Goal: Task Accomplishment & Management: Complete application form

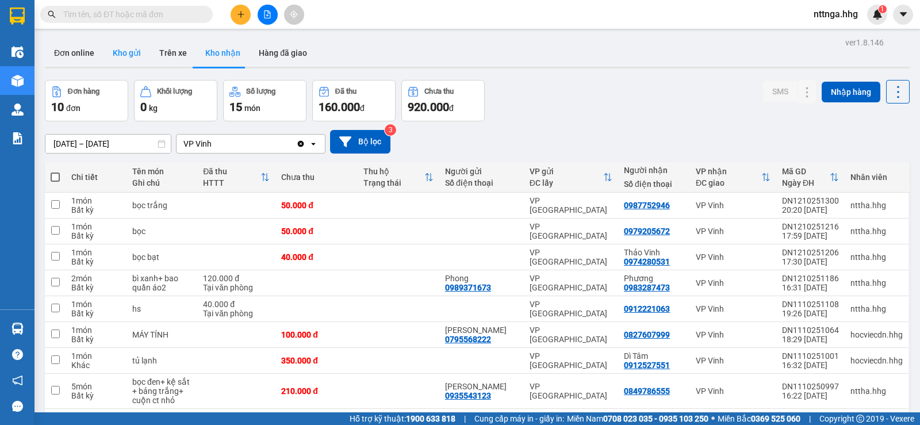
click at [137, 59] on button "Kho gửi" at bounding box center [126, 53] width 47 height 28
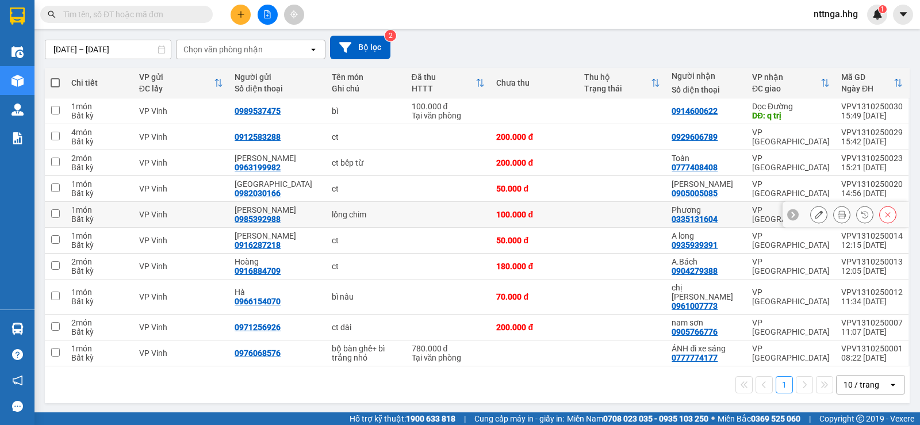
scroll to position [95, 0]
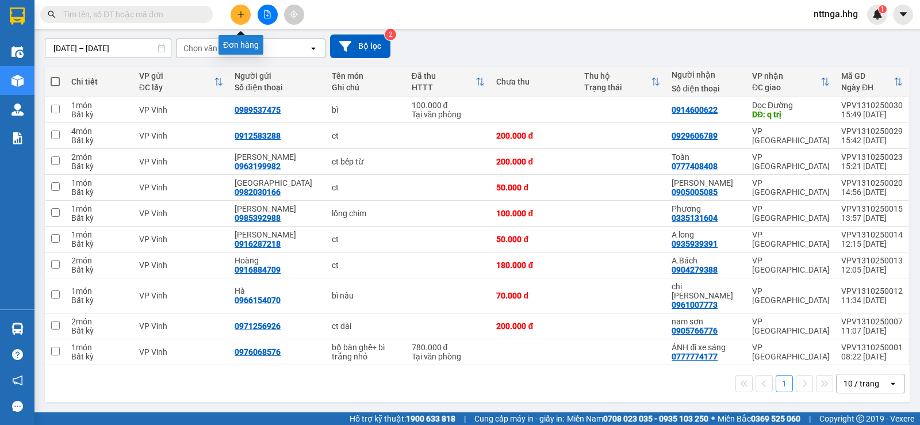
click at [243, 13] on icon "plus" at bounding box center [241, 14] width 8 height 8
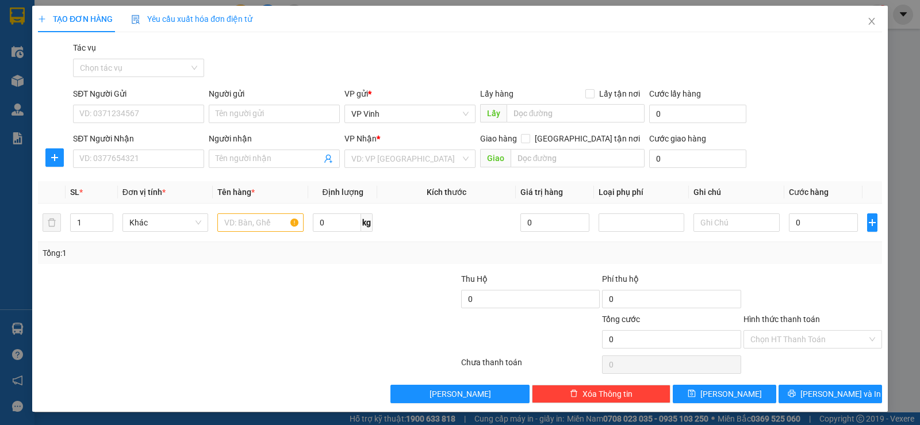
click at [121, 103] on div "SĐT Người Gửi" at bounding box center [138, 95] width 131 height 17
click at [127, 114] on input "SĐT Người Gửi" at bounding box center [138, 114] width 131 height 18
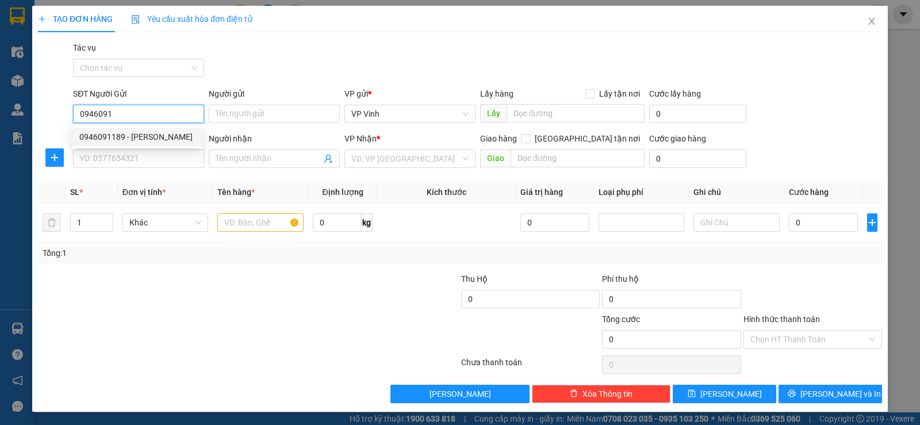
click at [131, 137] on div "0946091189 - [PERSON_NAME]" at bounding box center [137, 136] width 116 height 13
type input "0946091189"
type input "Anh Thắng"
type input "0946091189"
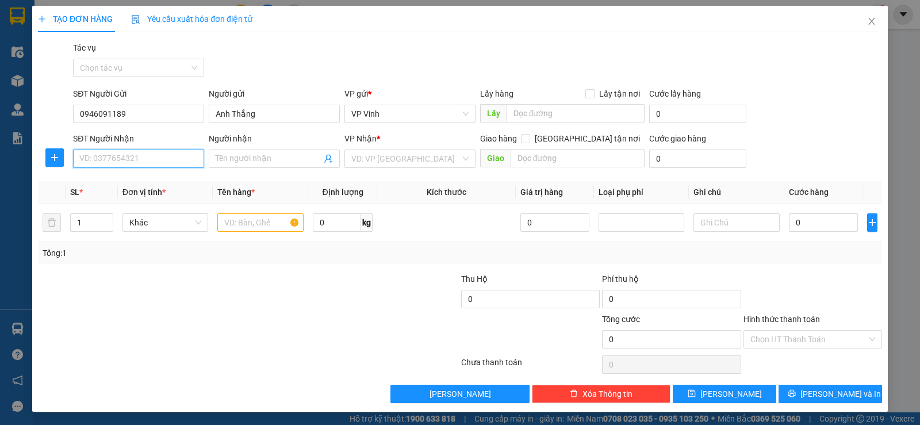
click at [147, 159] on input "SĐT Người Nhận" at bounding box center [138, 158] width 131 height 18
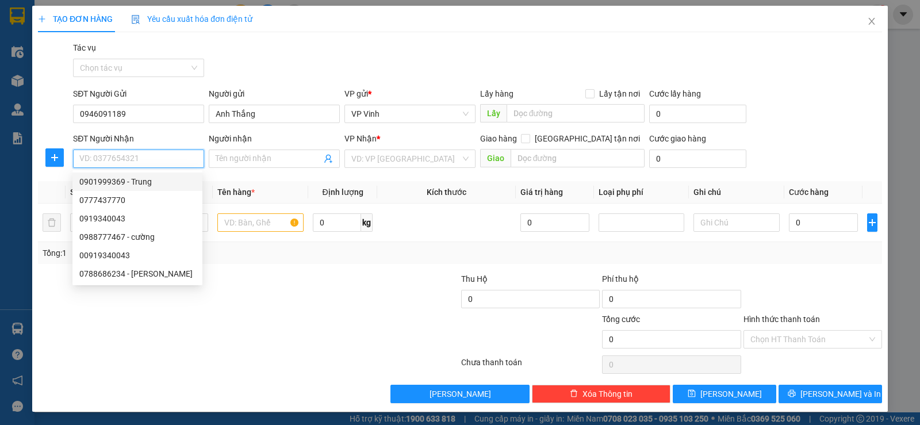
click at [126, 158] on input "SĐT Người Nhận" at bounding box center [138, 158] width 131 height 18
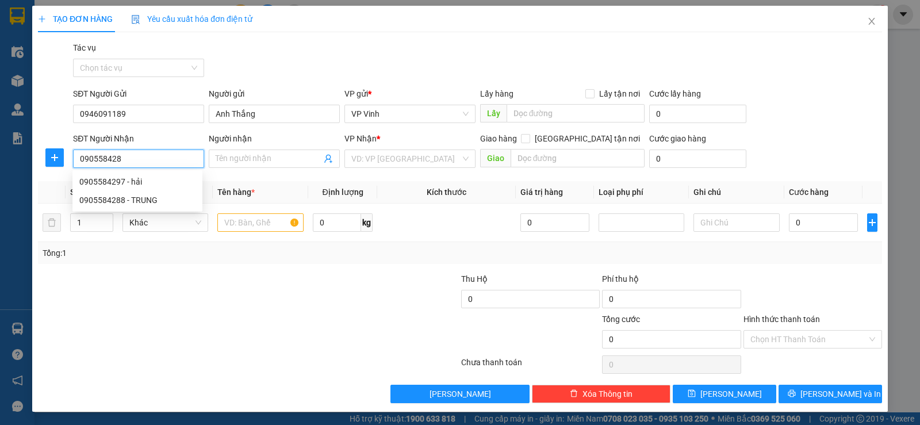
type input "0905584288"
click at [127, 178] on div "0905584288 - TRUNG" at bounding box center [137, 181] width 116 height 13
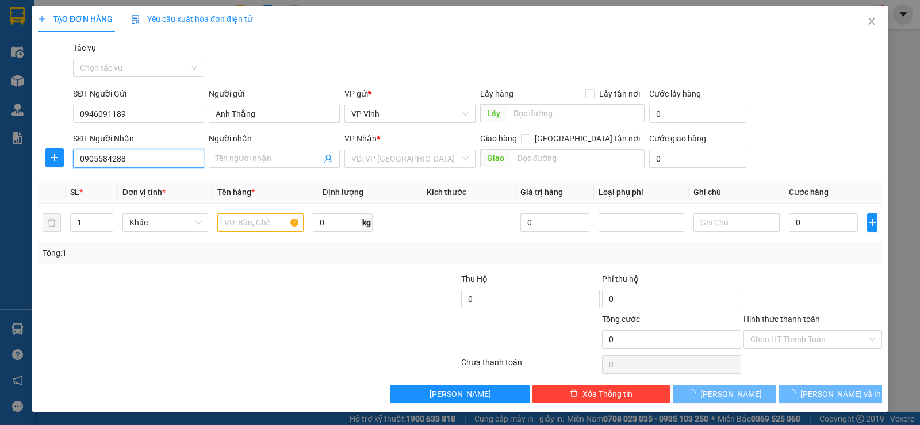
type input "TRUNG"
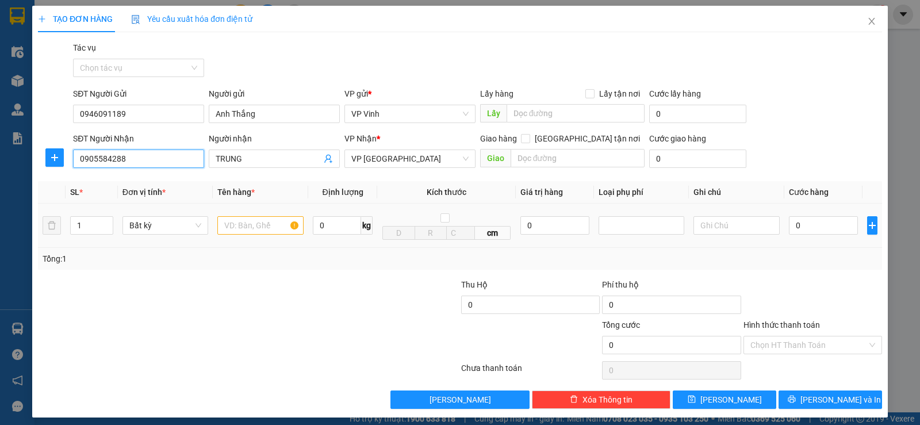
type input "0905584288"
click at [269, 227] on input "text" at bounding box center [260, 225] width 86 height 18
type input "2"
click at [106, 221] on icon "up" at bounding box center [107, 223] width 4 height 4
click at [253, 228] on input "text" at bounding box center [260, 225] width 86 height 18
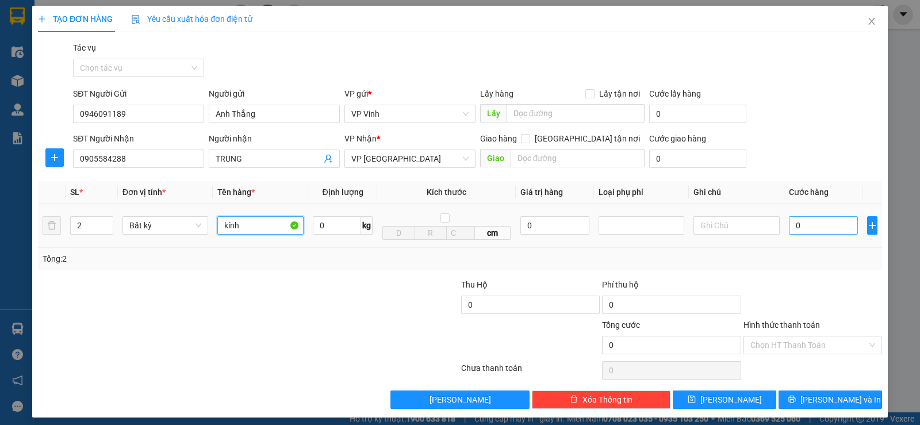
type input "kính"
click at [810, 225] on input "0" at bounding box center [823, 225] width 69 height 18
type input "3"
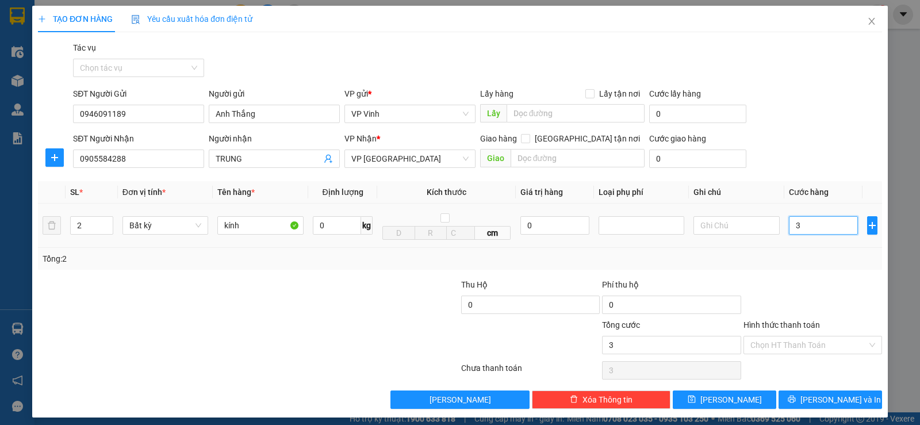
type input "35"
type input "350"
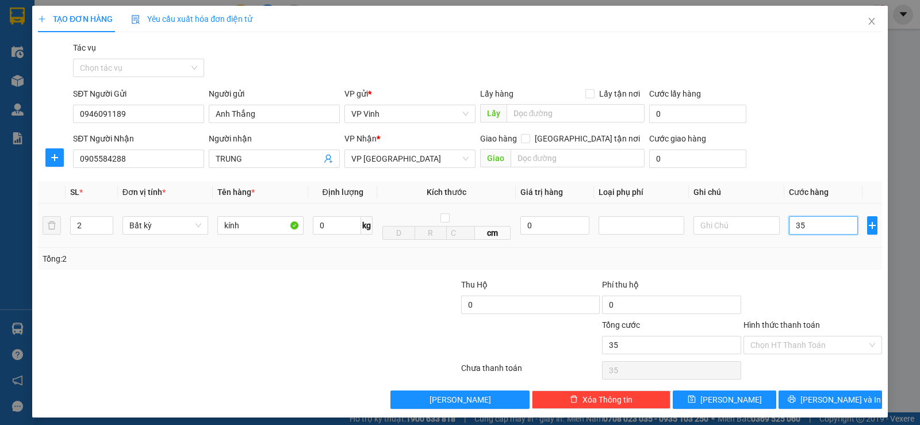
type input "350"
type input "3.500"
type input "35.000"
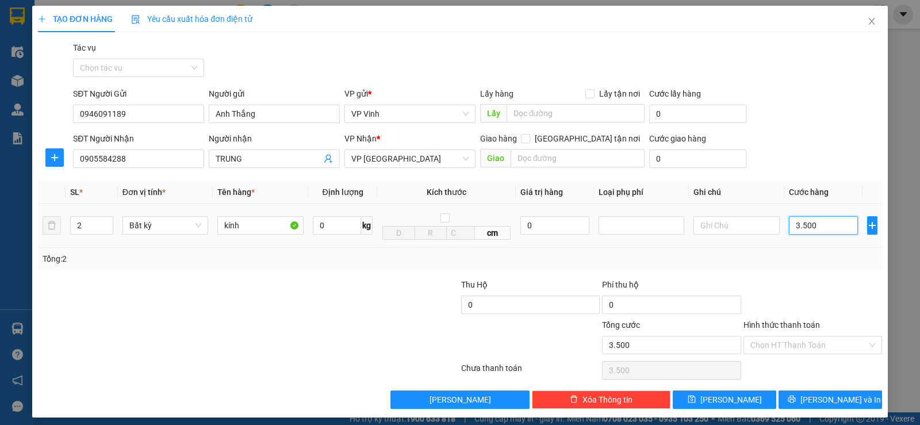
type input "35.000"
type input "350.000"
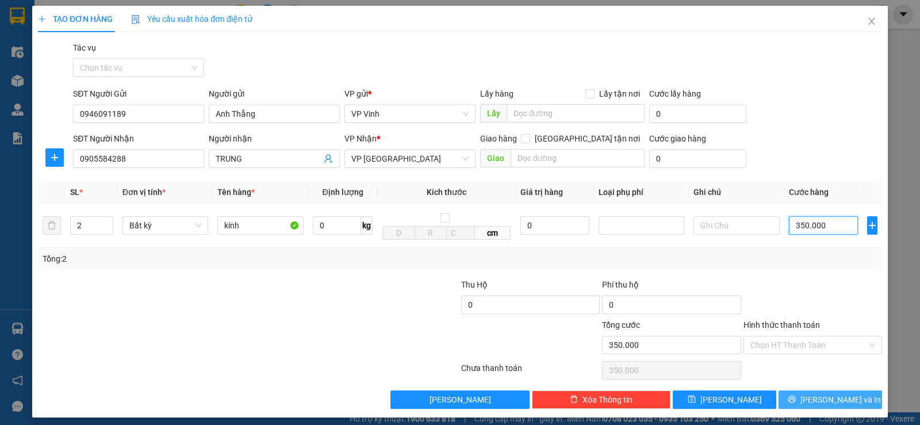
type input "350.000"
click at [828, 402] on span "[PERSON_NAME] và In" at bounding box center [840, 399] width 80 height 13
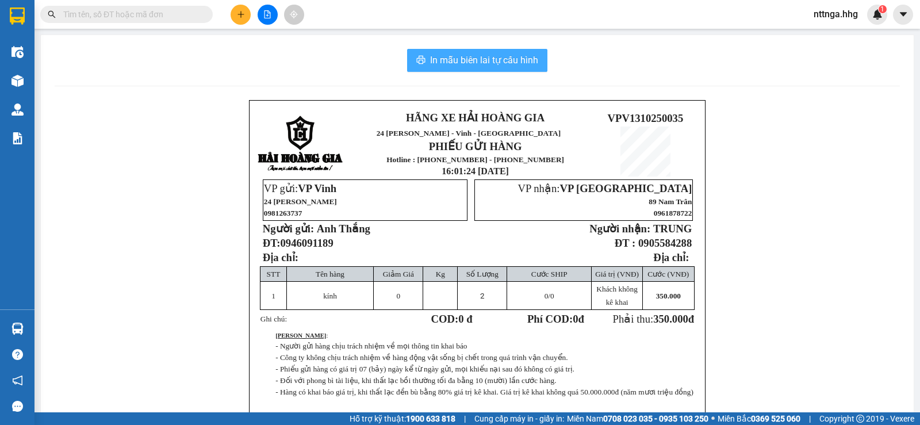
click at [495, 61] on span "In mẫu biên lai tự cấu hình" at bounding box center [484, 60] width 108 height 14
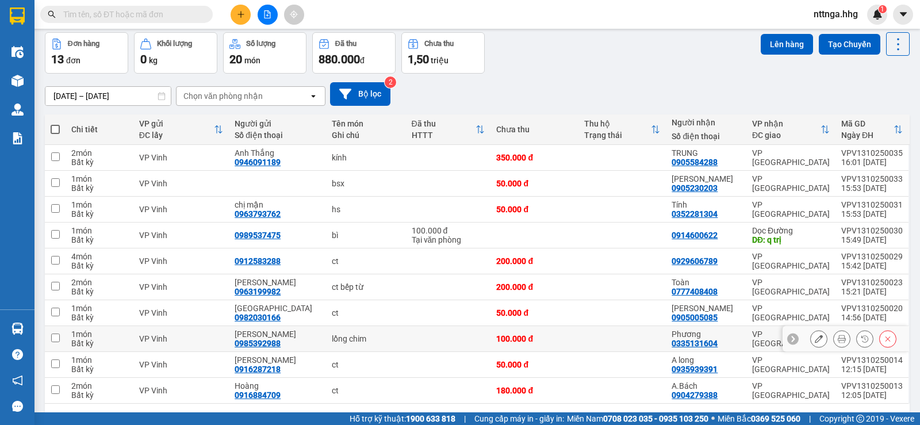
scroll to position [95, 0]
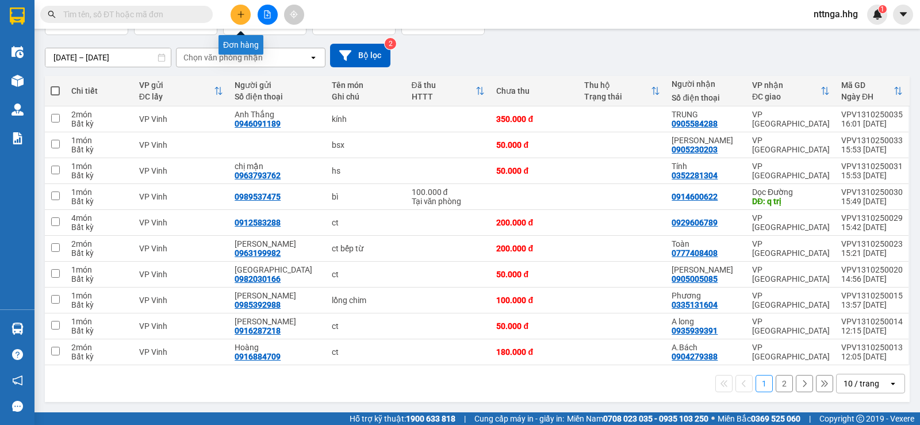
click at [240, 11] on button at bounding box center [240, 15] width 20 height 20
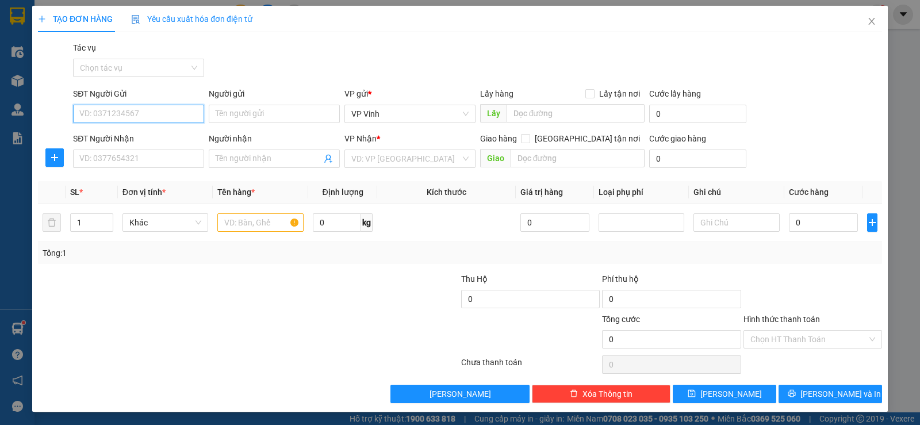
click at [151, 108] on input "SĐT Người Gửi" at bounding box center [138, 114] width 131 height 18
click at [107, 117] on input "SĐT Người Gửi" at bounding box center [138, 114] width 131 height 18
click at [149, 150] on input "SĐT Người Nhận" at bounding box center [138, 158] width 131 height 18
click at [139, 155] on input "SĐT Người Nhận" at bounding box center [138, 158] width 131 height 18
click at [126, 117] on input "SĐT Người Gửi" at bounding box center [138, 114] width 131 height 18
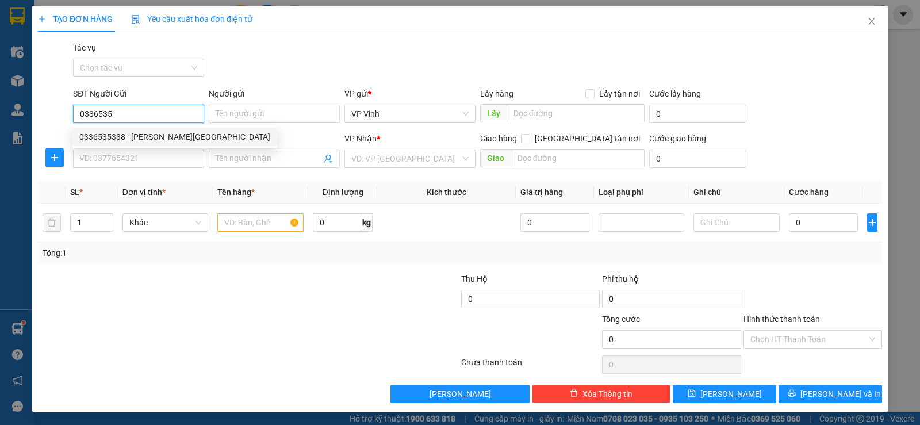
click at [125, 139] on div "0336535338 - Anh Lĩnh - Chị Huyền" at bounding box center [174, 136] width 191 height 13
type input "0336535338"
type input "Anh Lĩnh - Chị Huyền"
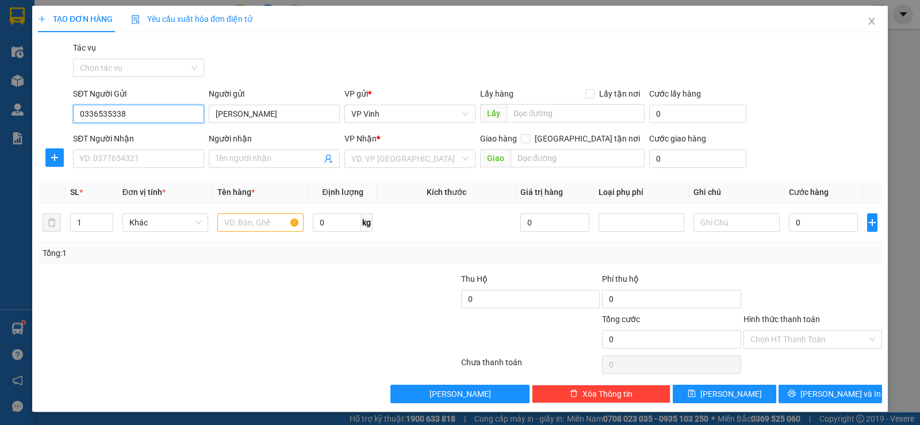
type input "0336535338"
click at [133, 170] on div "SĐT Người Nhận VD: 0377654321" at bounding box center [138, 152] width 131 height 40
click at [134, 167] on input "SĐT Người Nhận" at bounding box center [138, 158] width 131 height 18
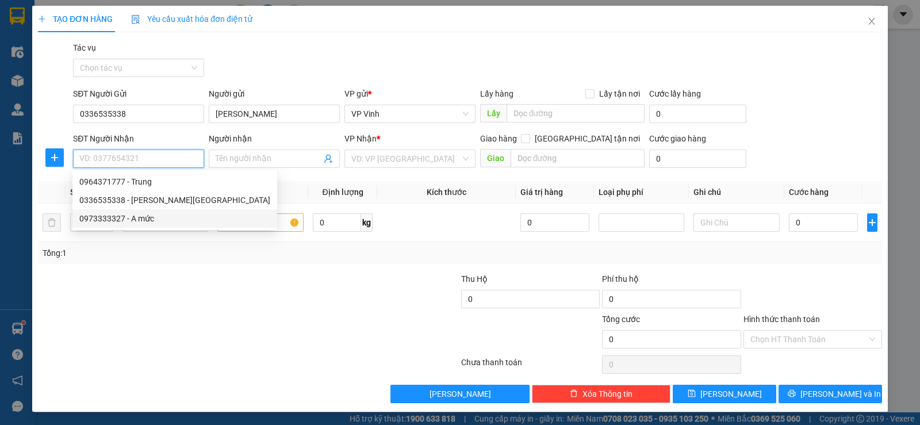
click at [130, 222] on div "0973333327 - A mức" at bounding box center [174, 218] width 191 height 13
type input "0973333327"
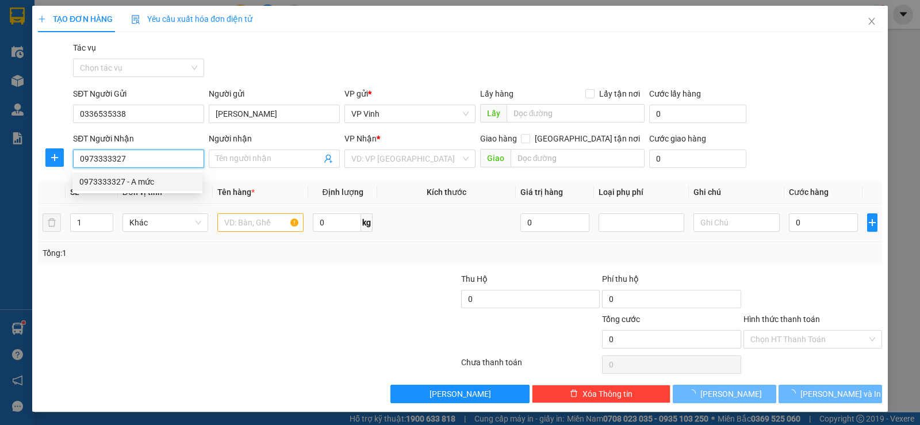
type input "A mức"
type input "Q ngãi"
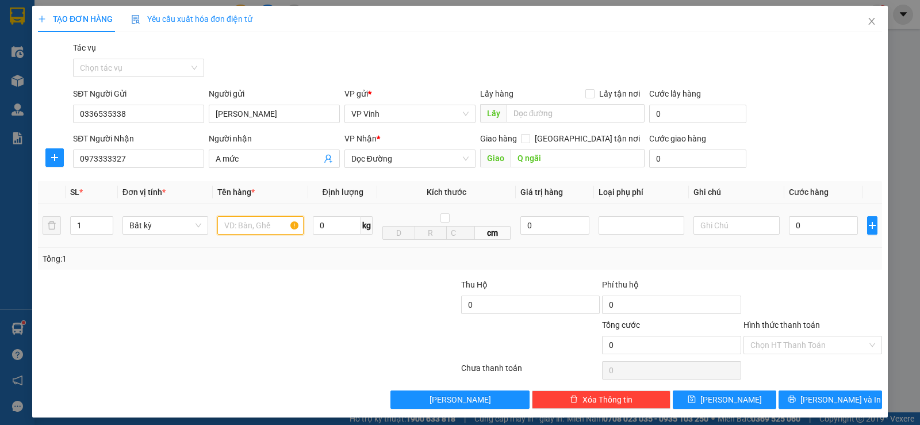
click at [243, 229] on input "text" at bounding box center [260, 225] width 86 height 18
type input "ct"
click at [813, 228] on input "0" at bounding box center [823, 225] width 69 height 18
type input "5"
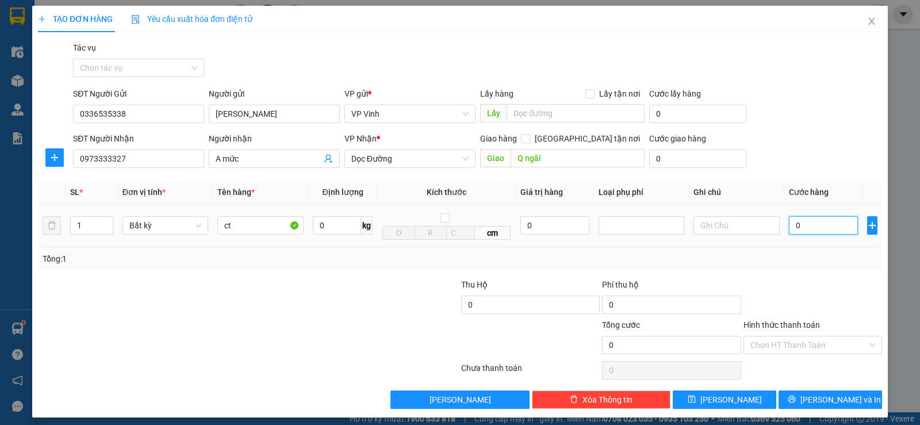
type input "5"
type input "50"
type input "500"
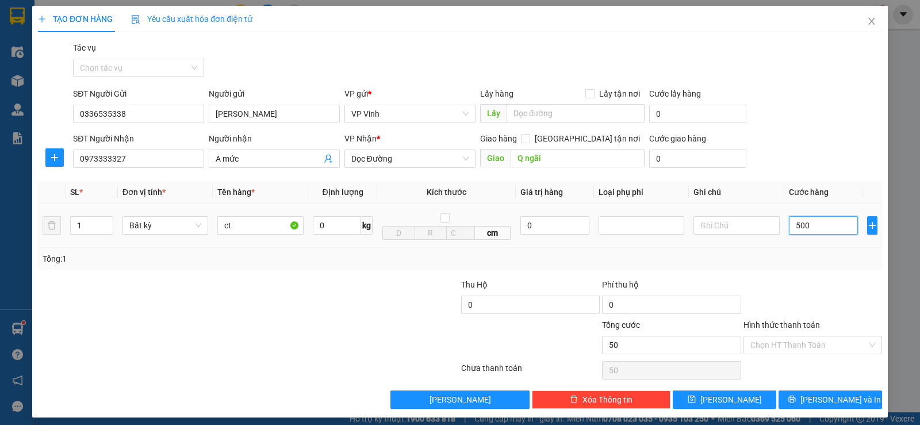
type input "500"
type input "5.000"
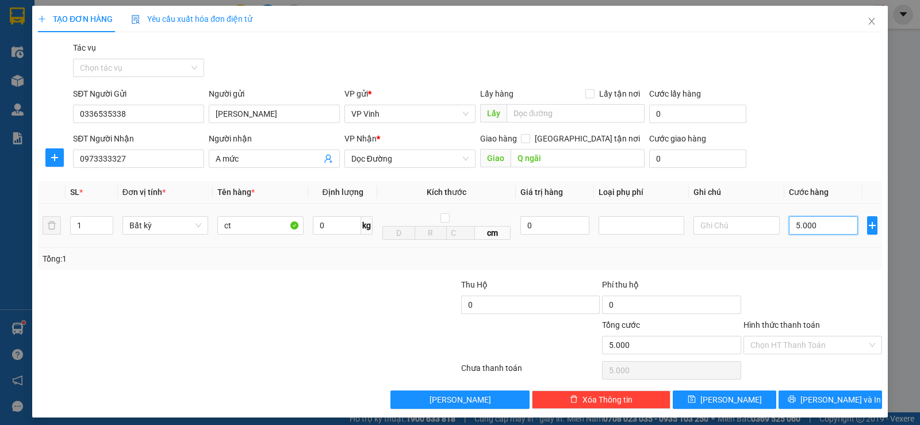
type input "50.000"
click at [790, 261] on div "Tổng: 1" at bounding box center [460, 258] width 834 height 13
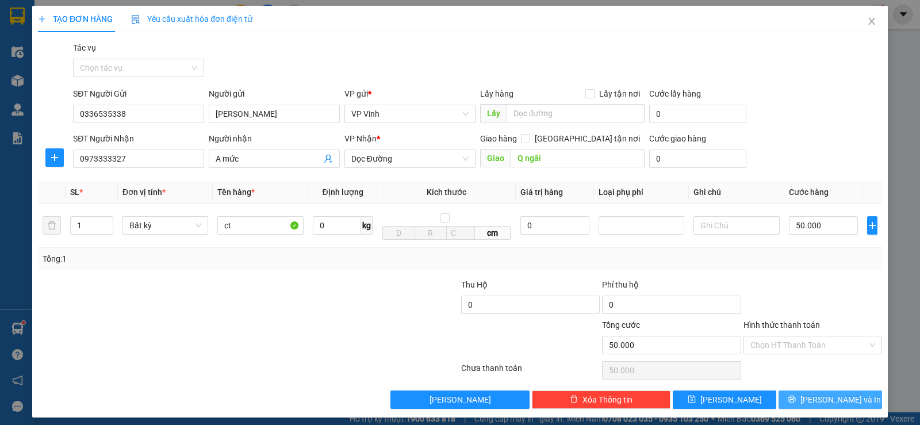
click at [820, 397] on span "[PERSON_NAME] và In" at bounding box center [840, 399] width 80 height 13
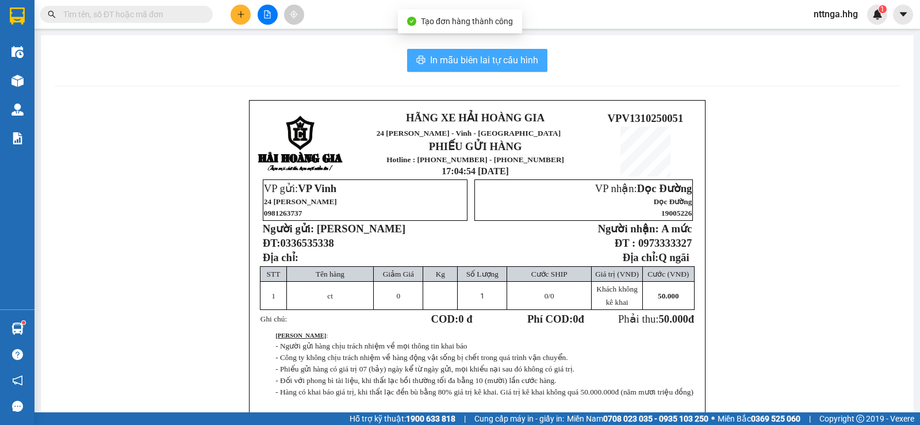
click at [459, 62] on span "In mẫu biên lai tự cấu hình" at bounding box center [484, 60] width 108 height 14
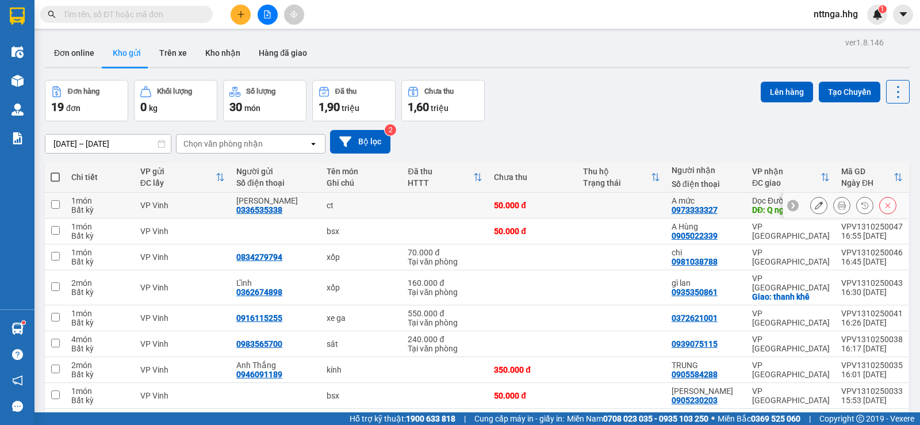
click at [799, 202] on div at bounding box center [845, 206] width 126 height 26
click at [810, 207] on div at bounding box center [818, 205] width 17 height 17
click at [814, 207] on icon at bounding box center [818, 205] width 8 height 8
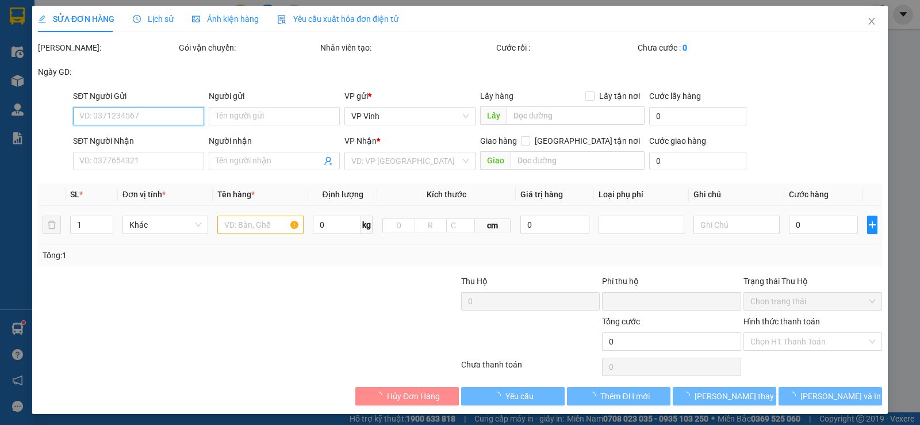
type input "0336535338"
type input "Anh Lĩnh - Chị Huyền"
type input "0973333327"
type input "A mức"
type input "Q ngãi"
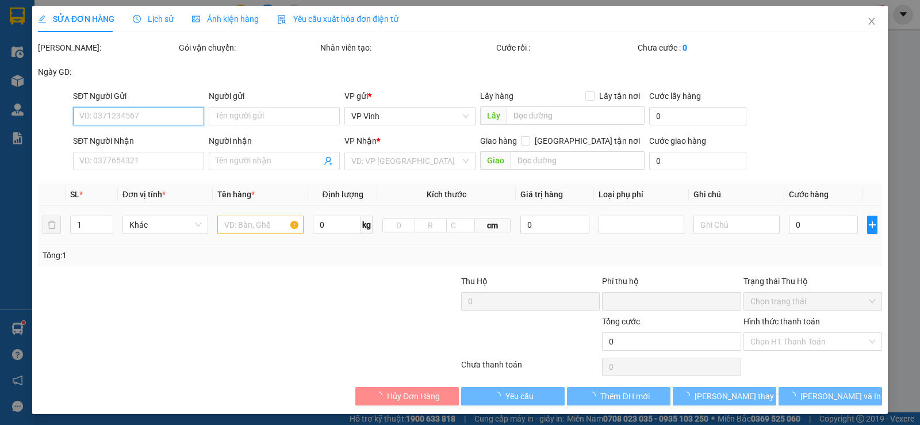
type input "0"
type input "50.000"
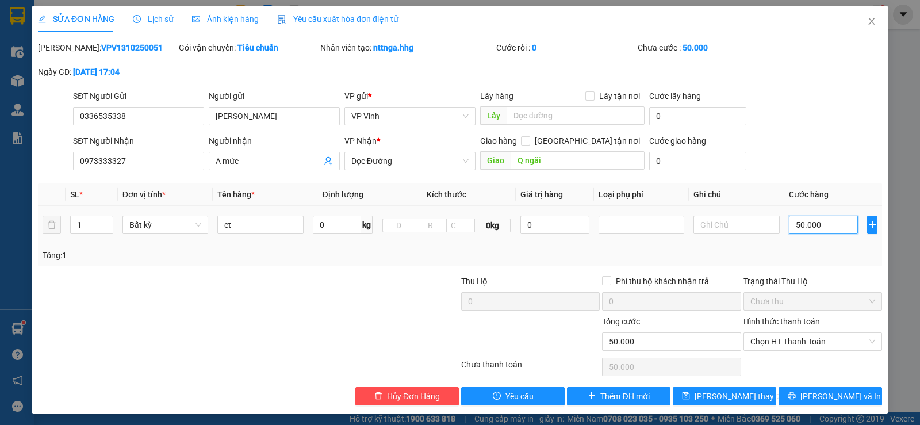
click at [791, 225] on input "50.000" at bounding box center [823, 225] width 69 height 18
click at [789, 224] on input "50.000" at bounding box center [823, 225] width 69 height 18
click at [790, 223] on input "50.000" at bounding box center [823, 225] width 69 height 18
type input "0"
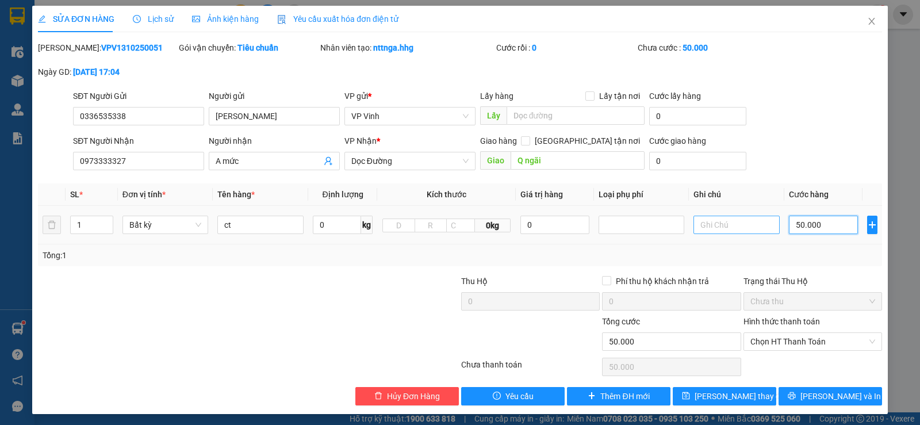
type input "0.000"
type input "60.000"
click at [795, 394] on icon "printer" at bounding box center [791, 395] width 8 height 8
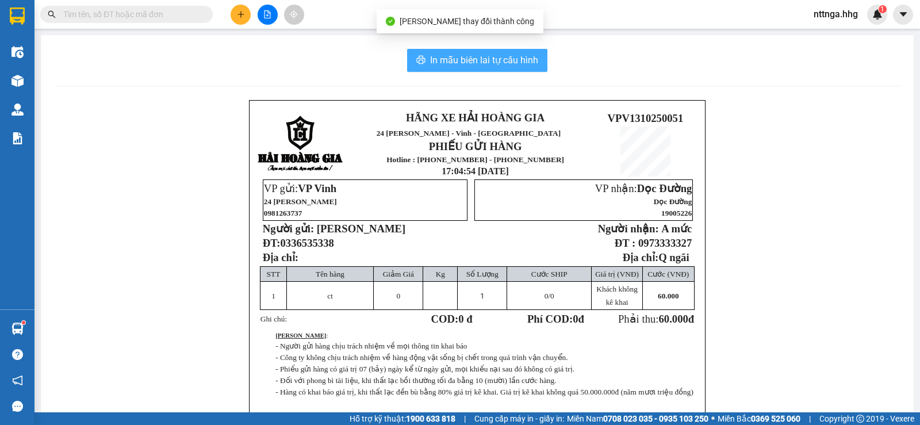
click at [527, 70] on button "In mẫu biên lai tự cấu hình" at bounding box center [477, 60] width 140 height 23
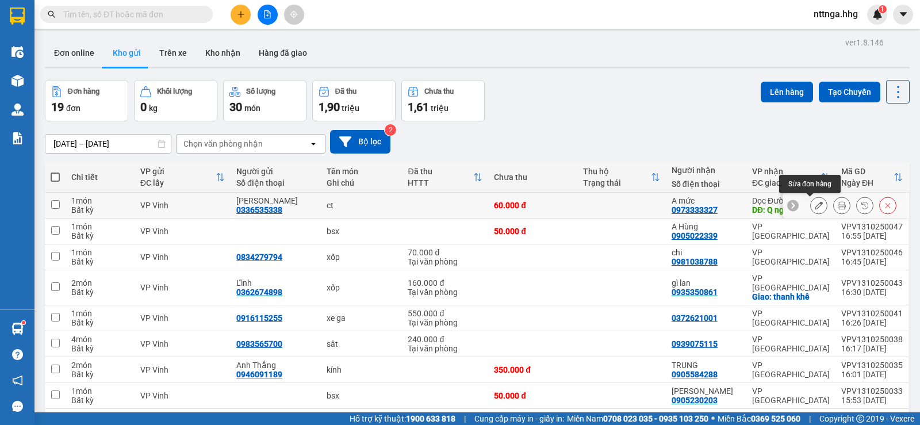
click at [810, 203] on button at bounding box center [818, 205] width 16 height 20
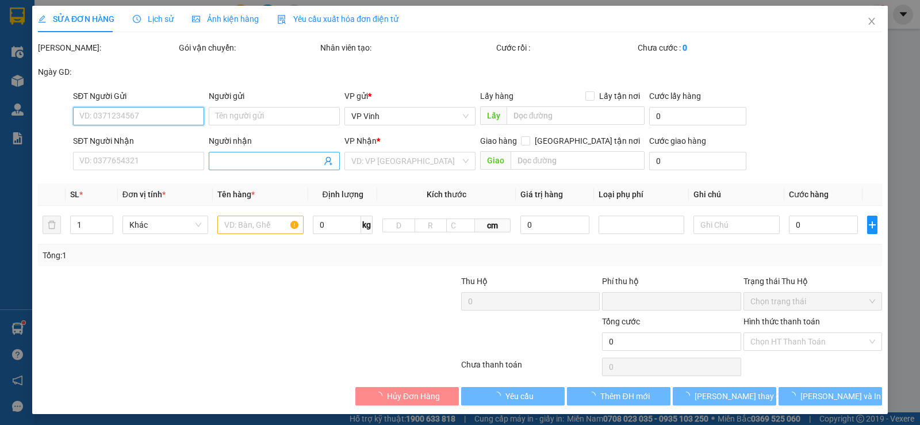
type input "0336535338"
type input "Anh Lĩnh - Chị Huyền"
type input "0973333327"
type input "A mức"
type input "Q ngãi"
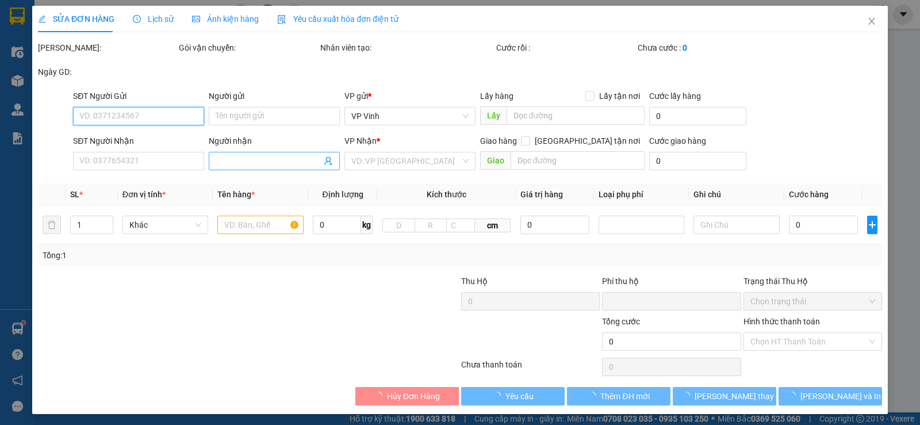
type input "0"
type input "60.000"
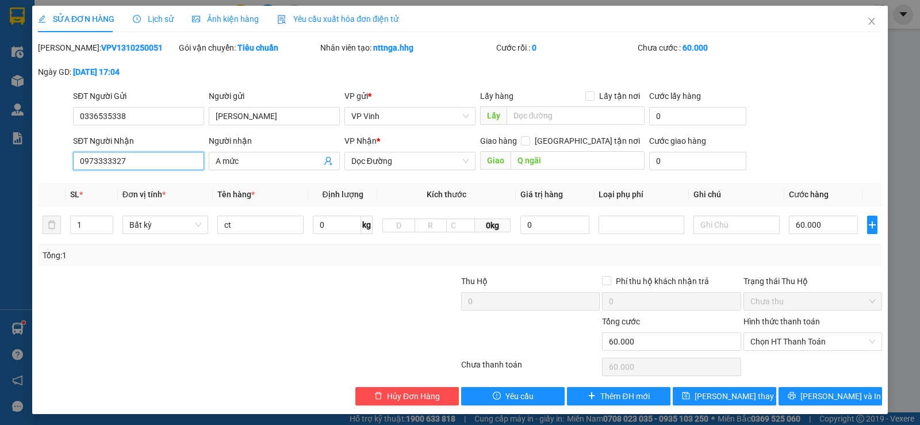
drag, startPoint x: 171, startPoint y: 164, endPoint x: 49, endPoint y: 164, distance: 121.8
click at [49, 164] on div "SĐT Người Nhận 0973333327 0973333327 Người nhận A mức VP Nhận * Dọc Đường Giao …" at bounding box center [460, 154] width 846 height 40
click at [867, 20] on icon "close" at bounding box center [871, 21] width 9 height 9
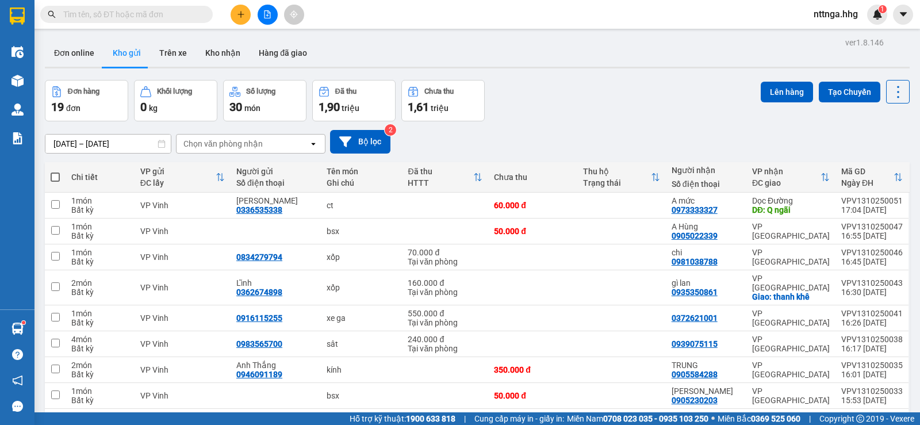
click at [93, 20] on input "text" at bounding box center [131, 14] width 136 height 13
paste input "0973333327"
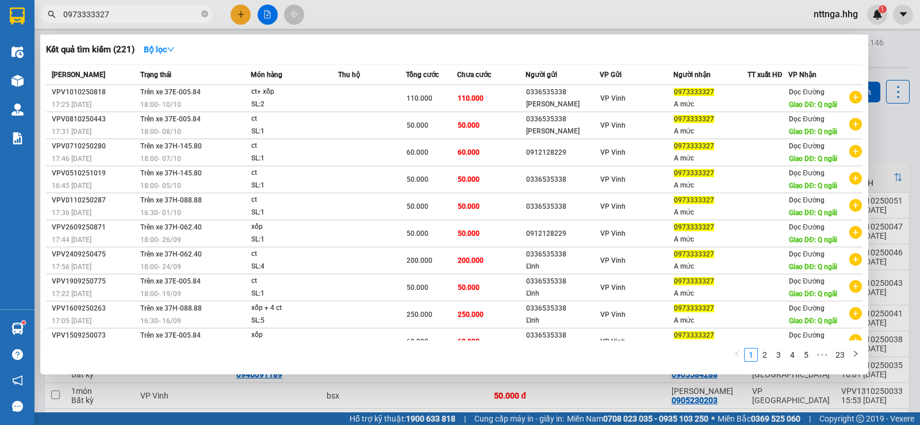
type input "0973333327"
click at [889, 57] on div at bounding box center [460, 212] width 920 height 425
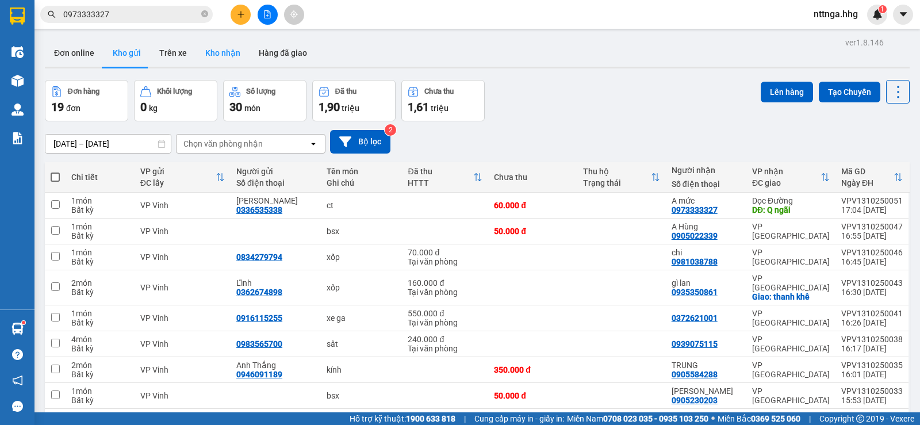
click at [222, 56] on button "Kho nhận" at bounding box center [222, 53] width 53 height 28
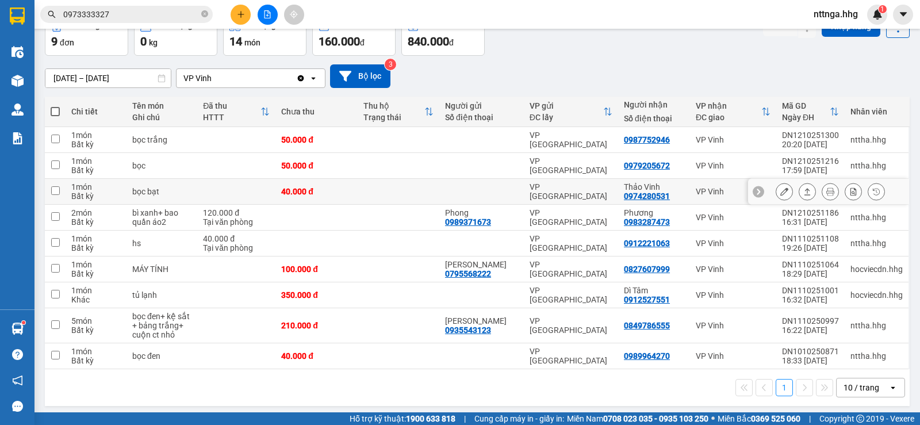
scroll to position [70, 0]
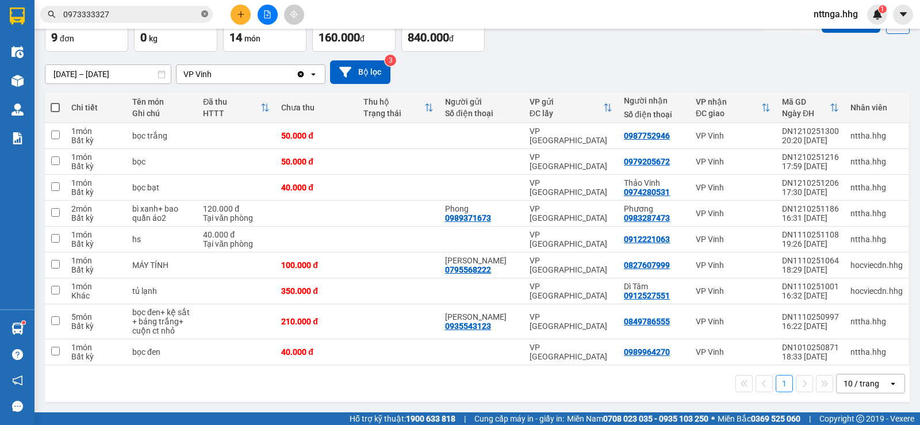
click at [202, 15] on icon "close-circle" at bounding box center [204, 13] width 7 height 7
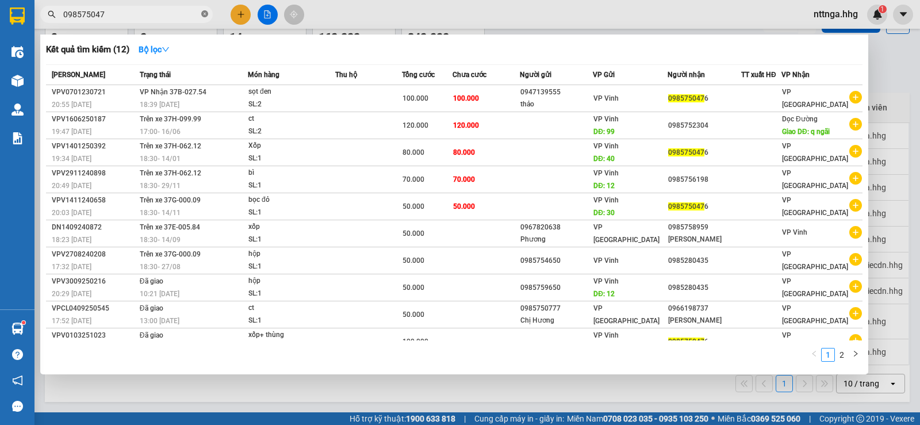
type input "0985750476"
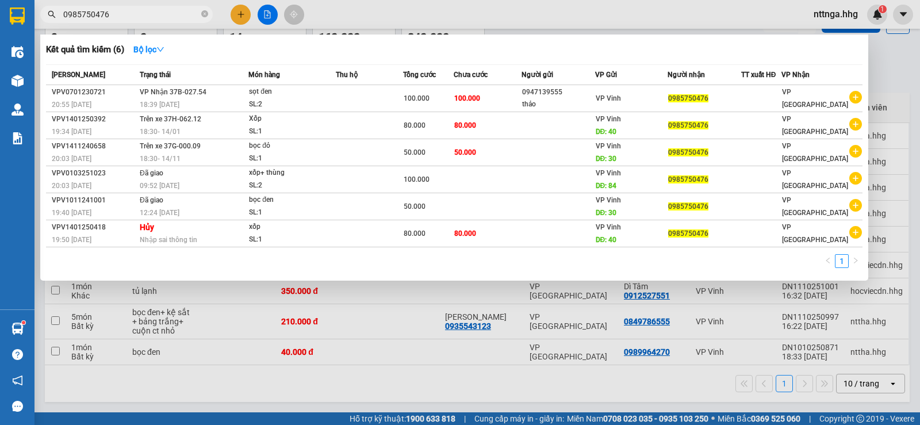
drag, startPoint x: 156, startPoint y: 17, endPoint x: 41, endPoint y: 20, distance: 115.0
click at [41, 20] on div "0985750476" at bounding box center [112, 14] width 224 height 17
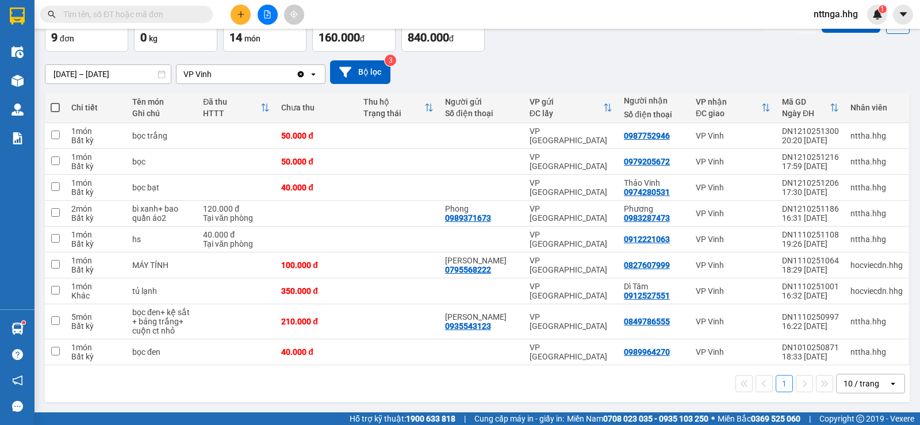
scroll to position [0, 0]
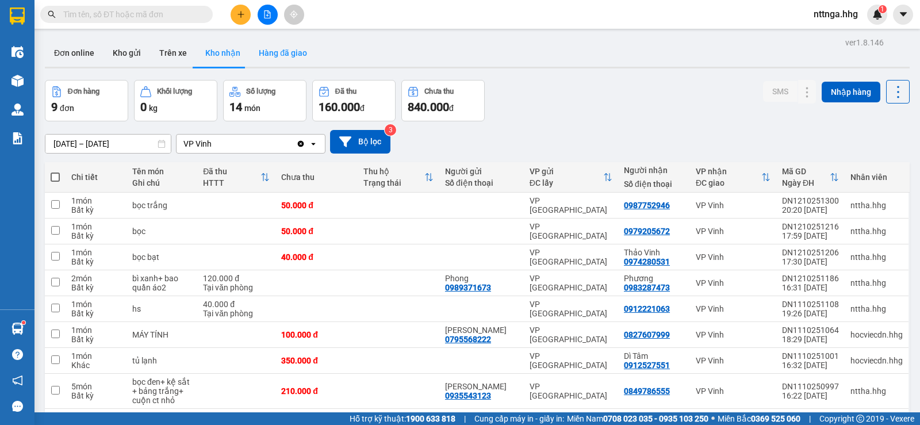
click at [277, 56] on button "Hàng đã giao" at bounding box center [282, 53] width 67 height 28
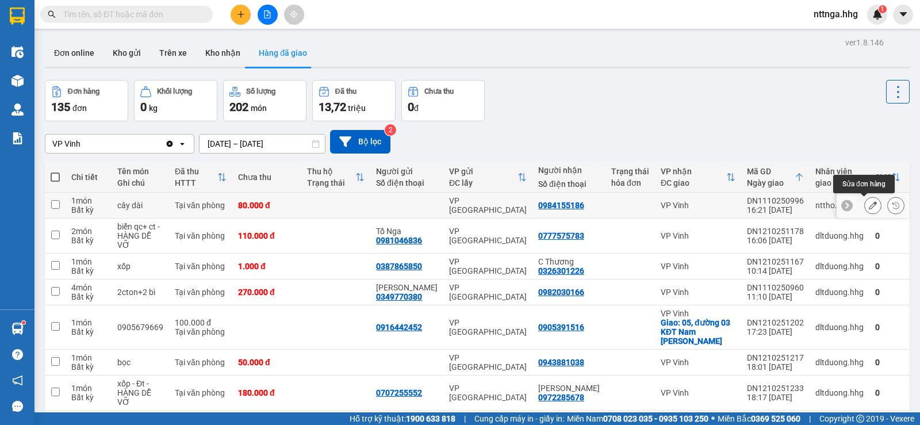
click at [868, 204] on icon at bounding box center [872, 205] width 8 height 8
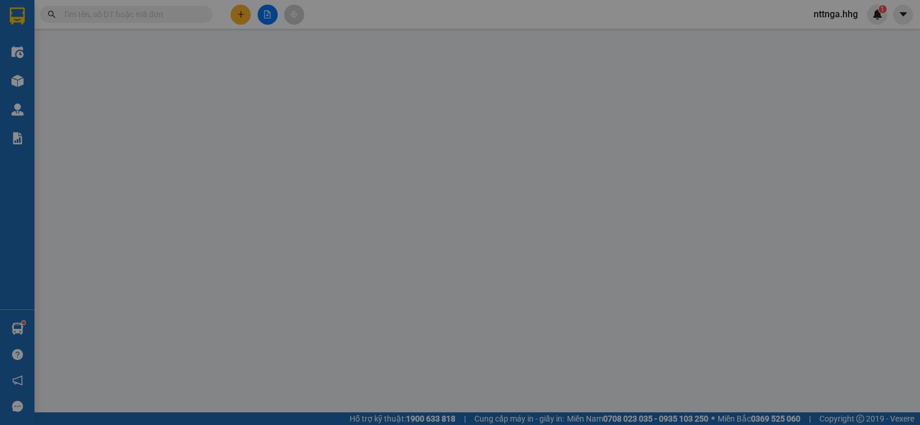
type input "0984155186"
type input "0"
type input "80.000"
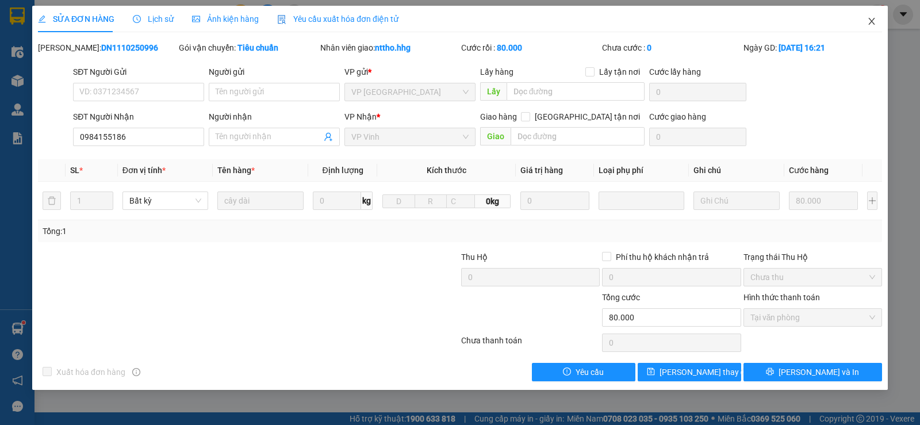
click at [870, 23] on icon "close" at bounding box center [871, 21] width 9 height 9
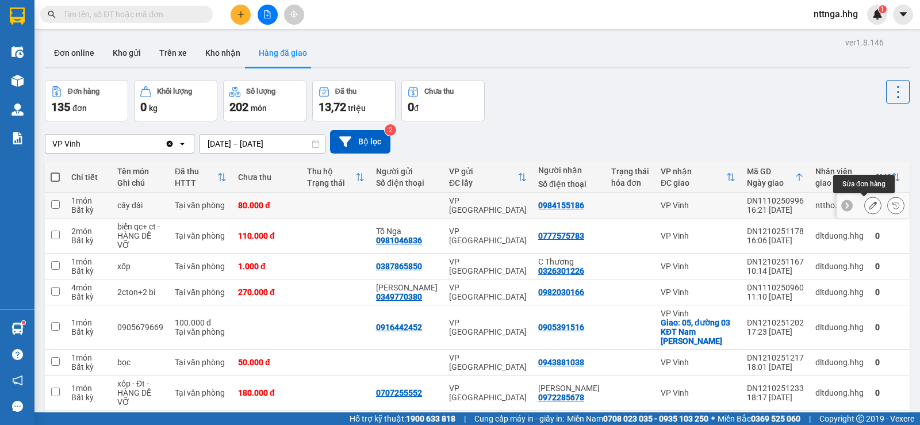
click at [868, 203] on icon at bounding box center [872, 205] width 8 height 8
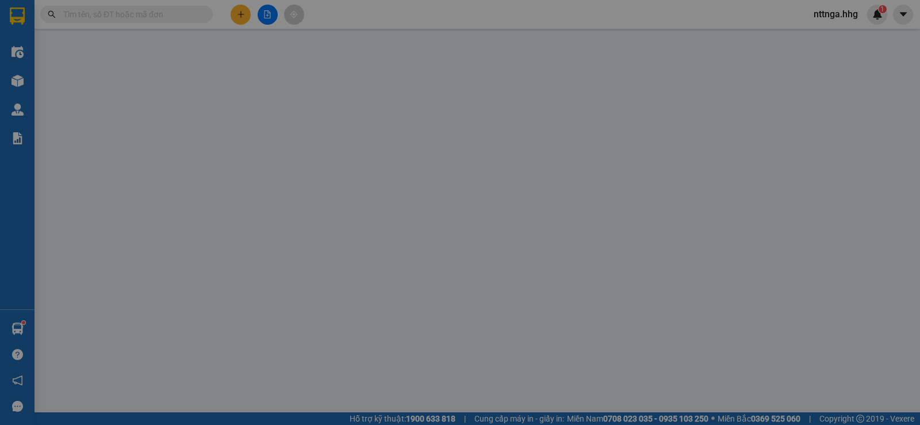
type input "0984155186"
type input "0"
type input "80.000"
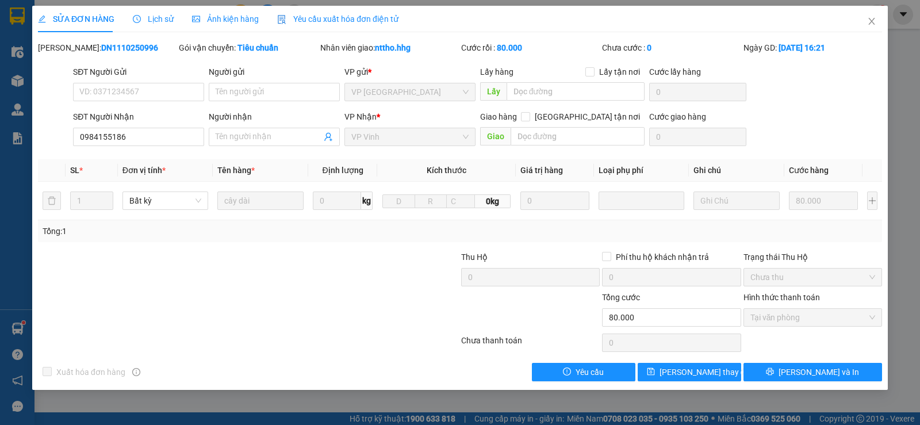
click at [160, 23] on span "Lịch sử" at bounding box center [153, 18] width 41 height 9
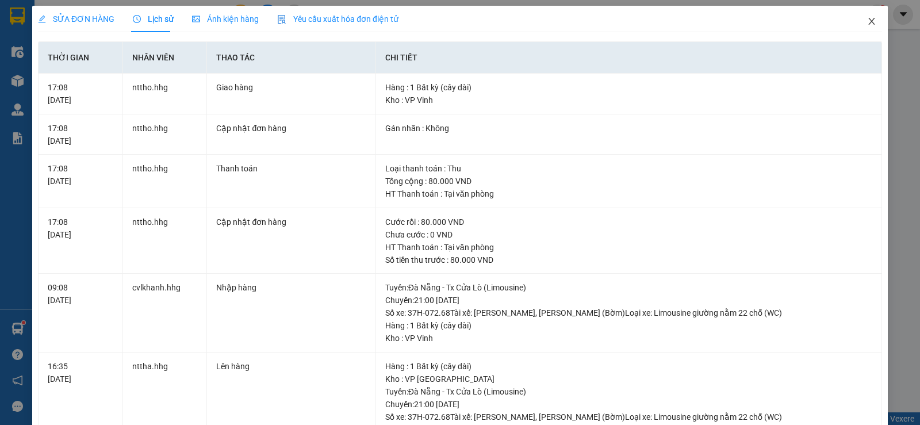
click at [863, 28] on span "Close" at bounding box center [871, 22] width 32 height 32
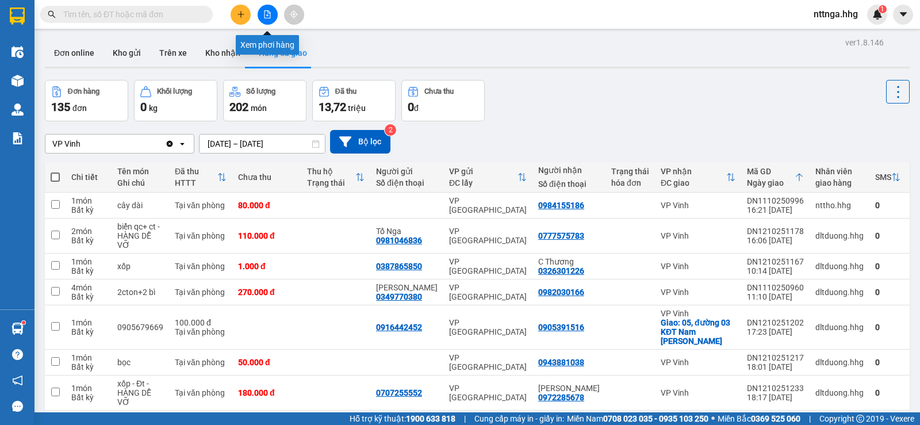
click at [271, 13] on button at bounding box center [267, 15] width 20 height 20
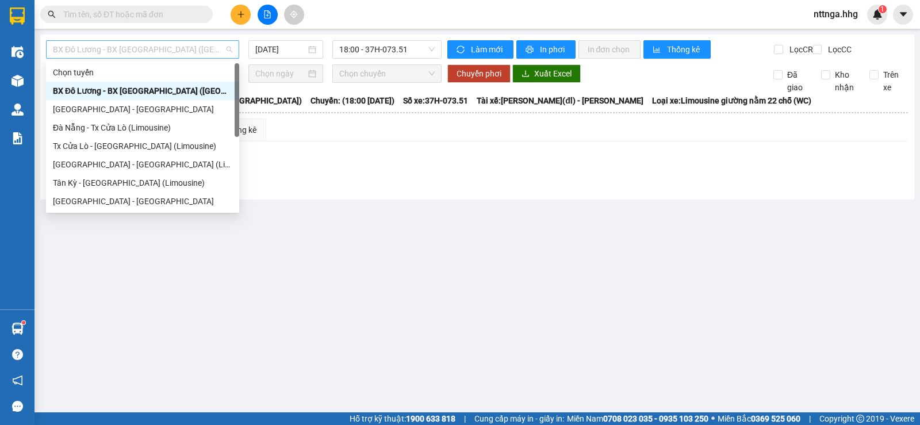
click at [206, 48] on span "BX Đô Lương - BX Quảng Ngãi (Limousine)" at bounding box center [142, 49] width 179 height 17
click at [145, 127] on div "Đà Nẵng - Tx Cửa Lò (Limousine)" at bounding box center [142, 127] width 179 height 13
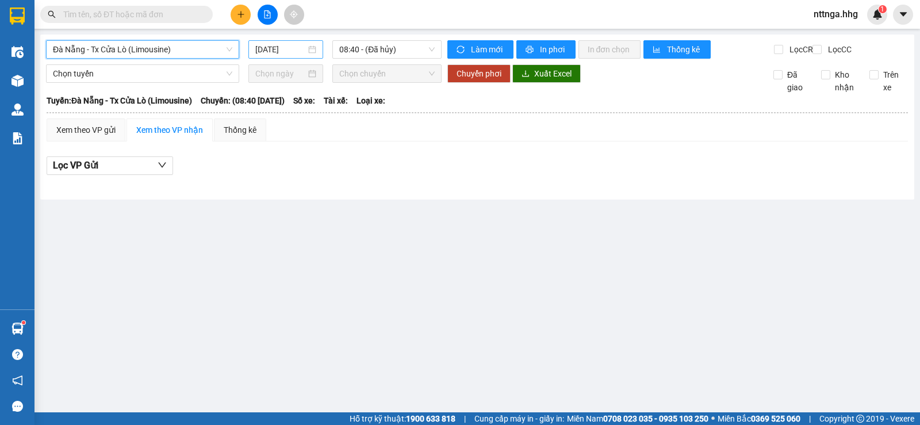
click at [272, 45] on input "13/10/2025" at bounding box center [280, 49] width 51 height 13
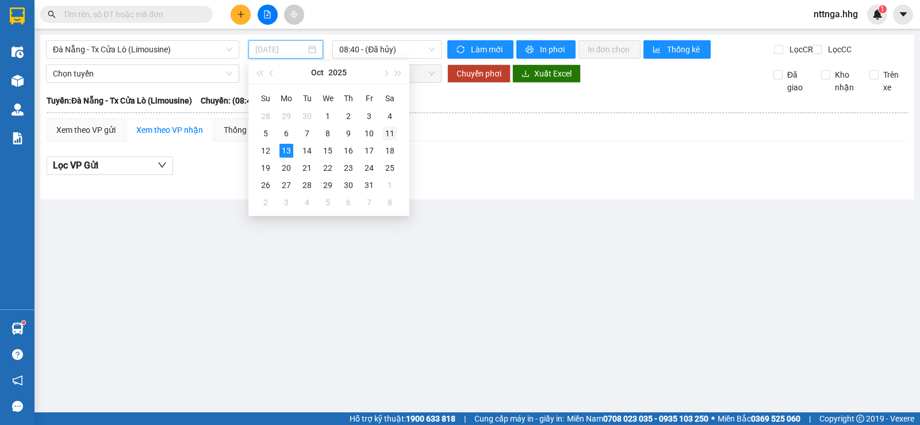
click at [389, 133] on div "11" at bounding box center [390, 133] width 14 height 14
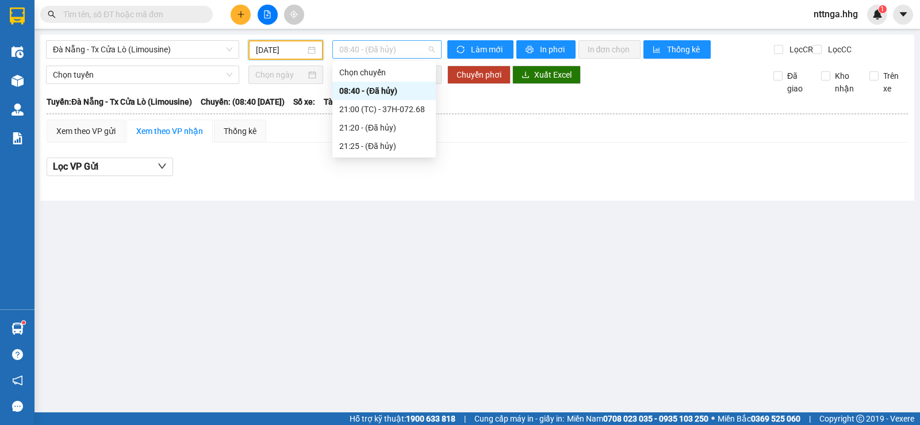
click at [376, 48] on span "08:40 - (Đã hủy)" at bounding box center [386, 49] width 95 height 17
click at [383, 111] on div "21:00 (TC) - 37H-072.68" at bounding box center [384, 109] width 90 height 13
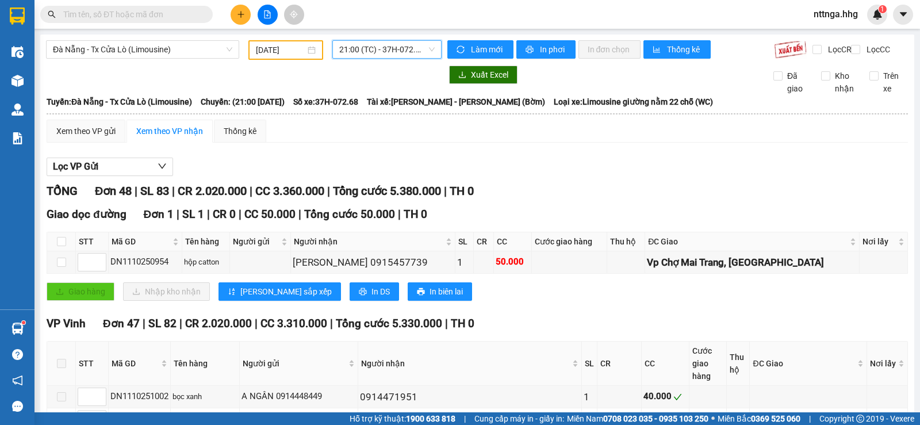
click at [260, 44] on input "11/10/2025" at bounding box center [281, 50] width 50 height 13
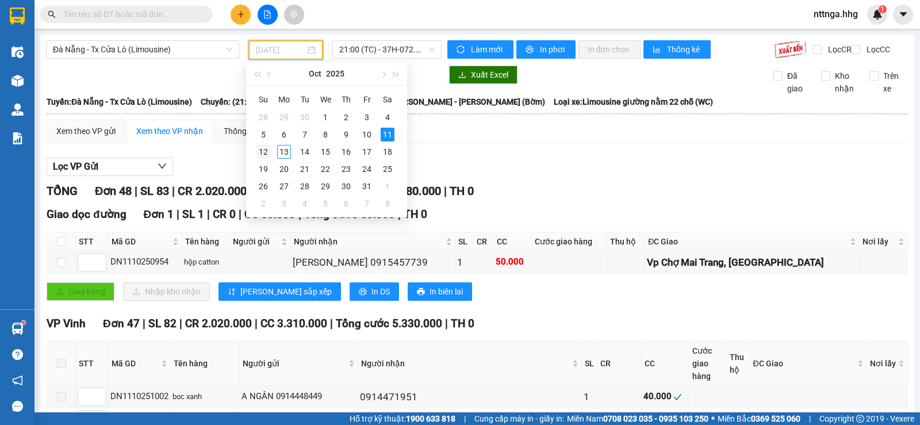
click at [262, 151] on div "12" at bounding box center [263, 152] width 14 height 14
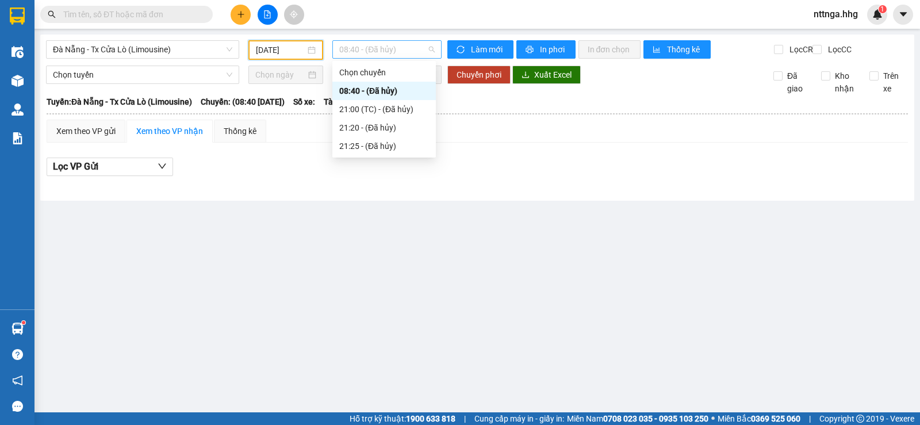
click at [407, 54] on span "08:40 - (Đã hủy)" at bounding box center [386, 49] width 95 height 17
click at [304, 47] on input "12/10/2025" at bounding box center [281, 50] width 50 height 13
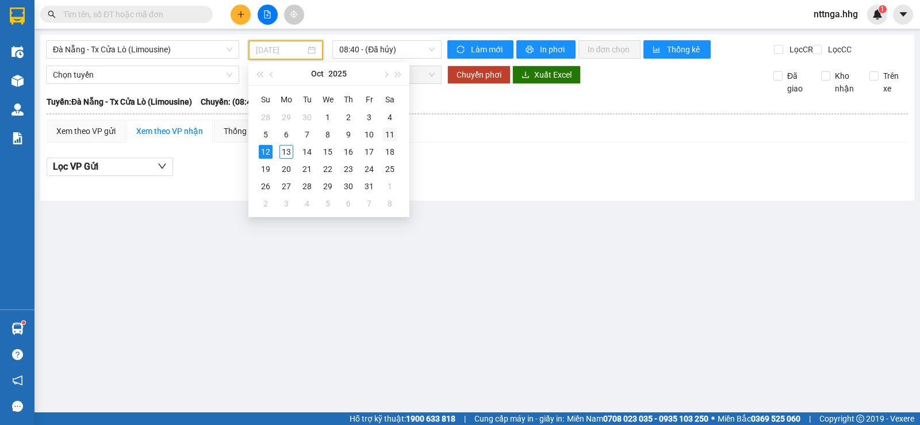
click at [384, 131] on div "11" at bounding box center [390, 135] width 14 height 14
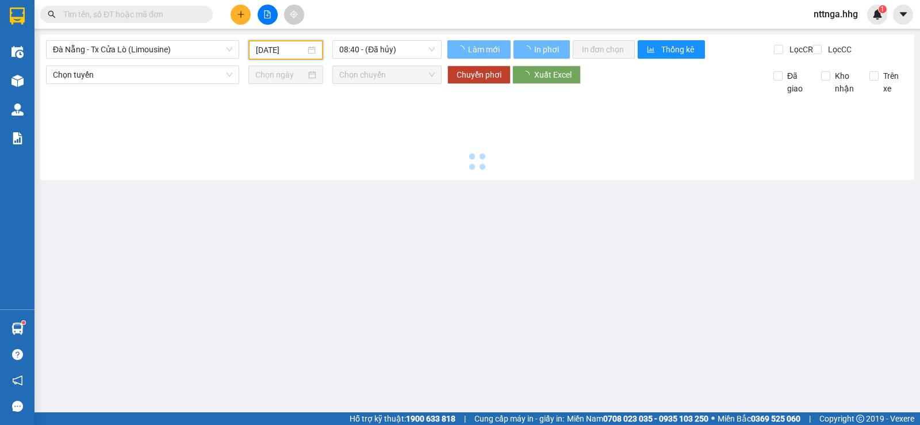
type input "11/10/2025"
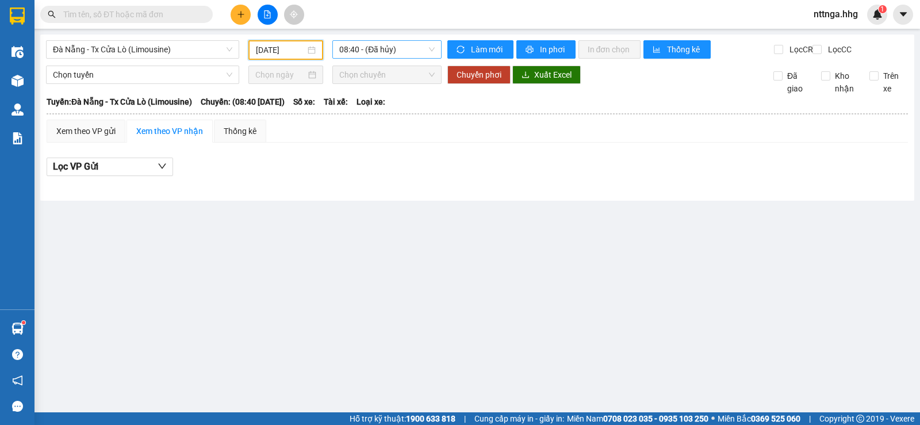
click at [367, 44] on span "08:40 - (Đã hủy)" at bounding box center [386, 49] width 95 height 17
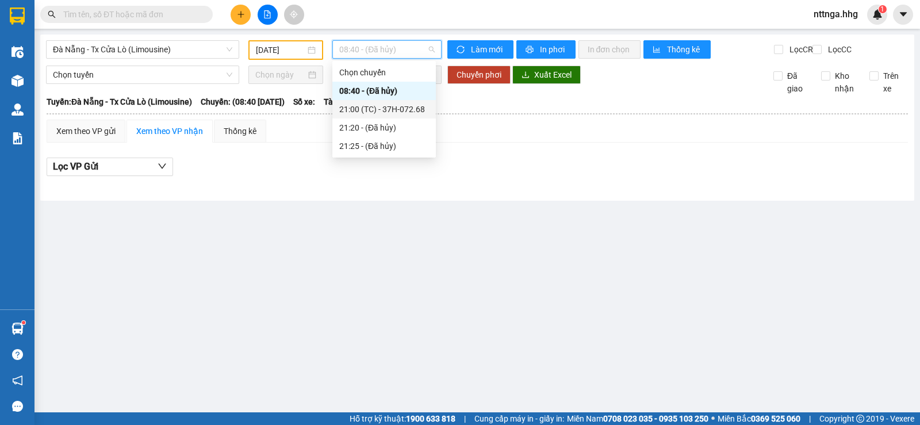
click at [406, 107] on div "21:00 (TC) - 37H-072.68" at bounding box center [384, 109] width 90 height 13
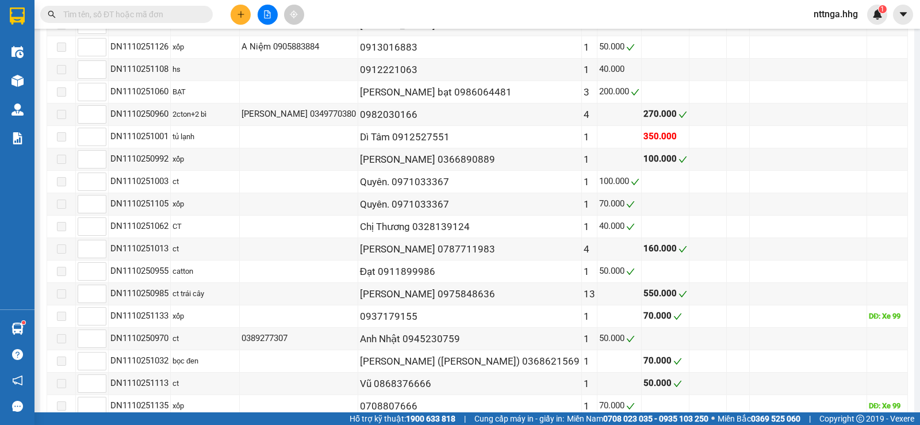
scroll to position [1099, 0]
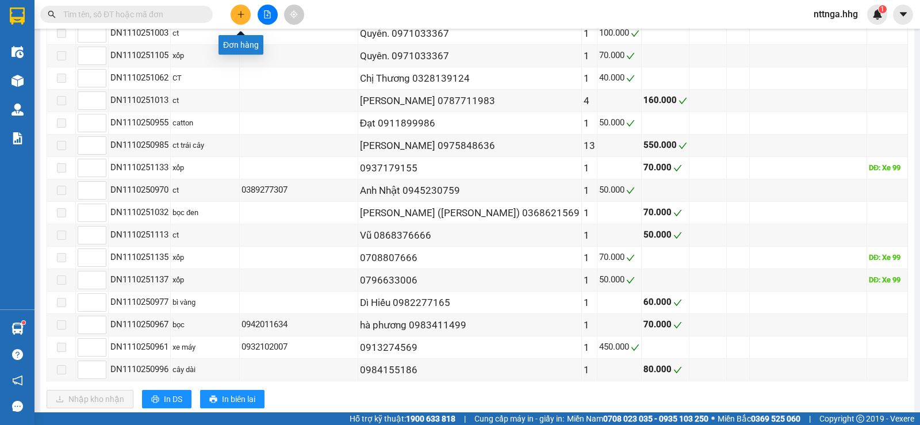
click at [241, 14] on icon "plus" at bounding box center [240, 14] width 6 height 1
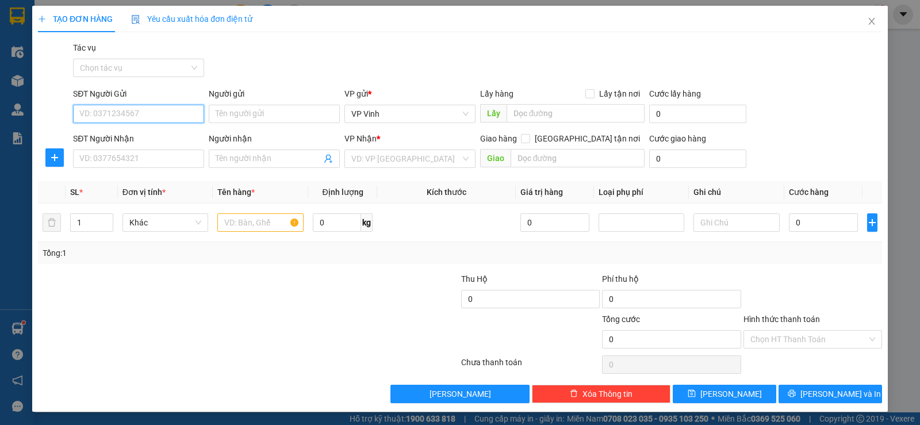
click at [135, 119] on input "SĐT Người Gửi" at bounding box center [138, 114] width 131 height 18
click at [141, 113] on input "SĐT Người Gửi" at bounding box center [138, 114] width 131 height 18
click at [115, 115] on input "SĐT Người Gửi" at bounding box center [138, 114] width 131 height 18
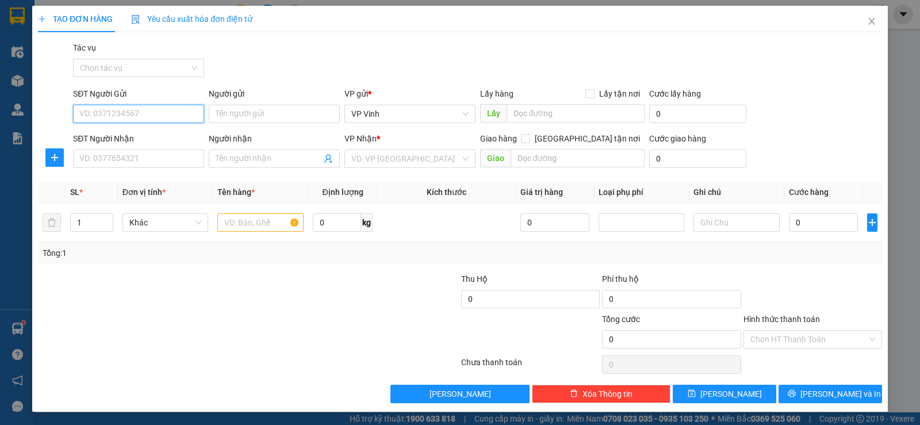
click at [105, 115] on input "SĐT Người Gửi" at bounding box center [138, 114] width 131 height 18
type input "0969725406"
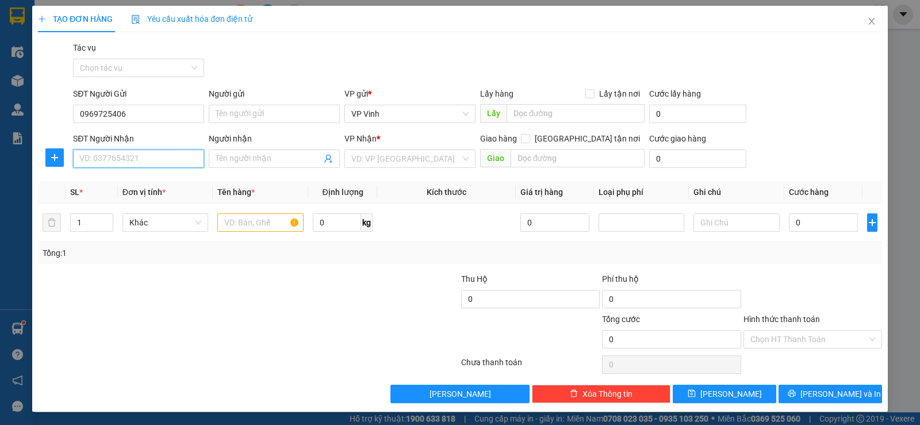
click at [135, 159] on input "SĐT Người Nhận" at bounding box center [138, 158] width 131 height 18
type input "0914246899"
click at [255, 158] on input "Người nhận" at bounding box center [269, 158] width 106 height 13
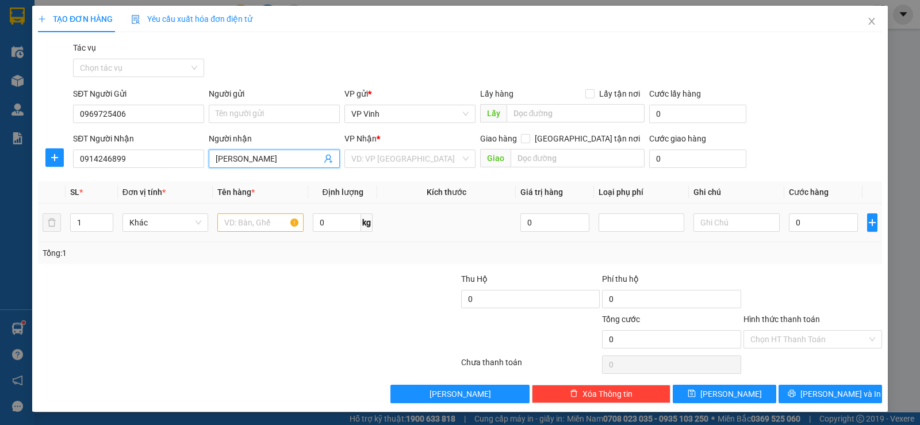
type input "Như Trang"
click at [409, 272] on div at bounding box center [389, 292] width 141 height 40
click at [280, 162] on input "Như Trang" at bounding box center [269, 158] width 106 height 13
click at [457, 160] on div "VD: VP [GEOGRAPHIC_DATA]" at bounding box center [409, 158] width 131 height 18
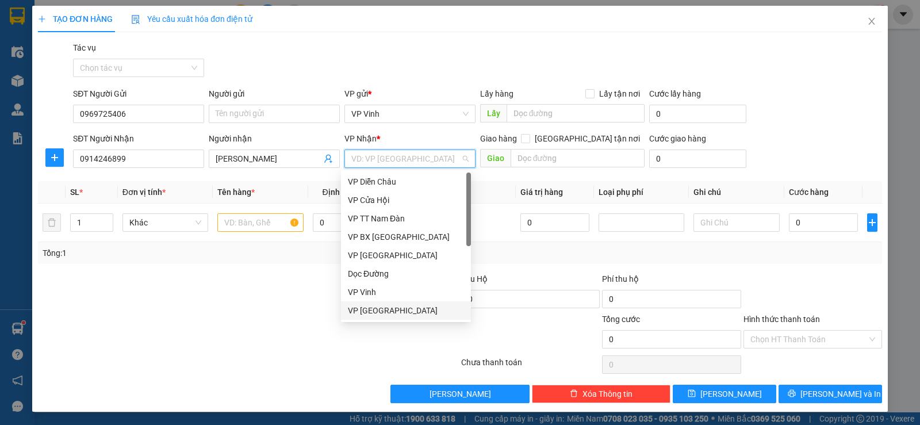
click at [396, 308] on div "VP [GEOGRAPHIC_DATA]" at bounding box center [406, 310] width 116 height 13
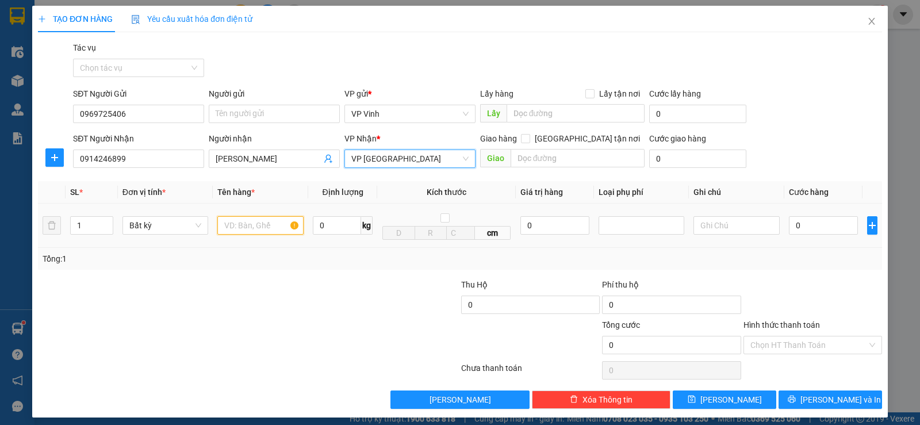
click at [240, 232] on input "text" at bounding box center [260, 225] width 86 height 18
type input "hs"
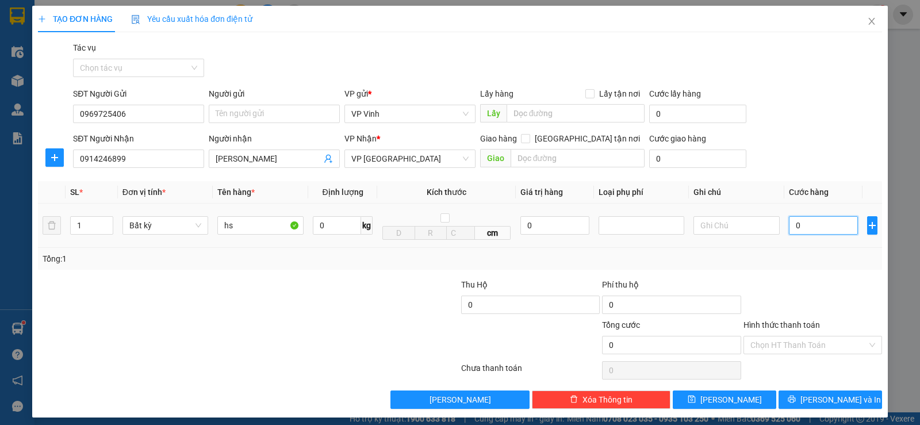
click at [793, 221] on input "0" at bounding box center [823, 225] width 69 height 18
type input "4"
type input "40"
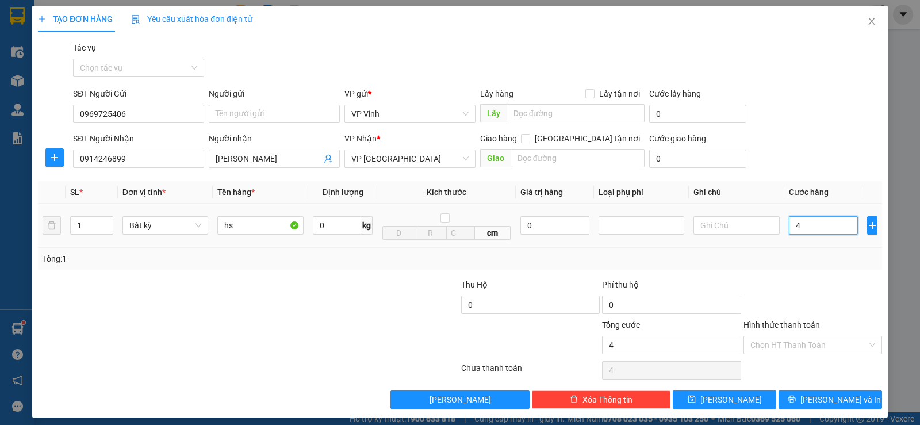
type input "40"
type input "400"
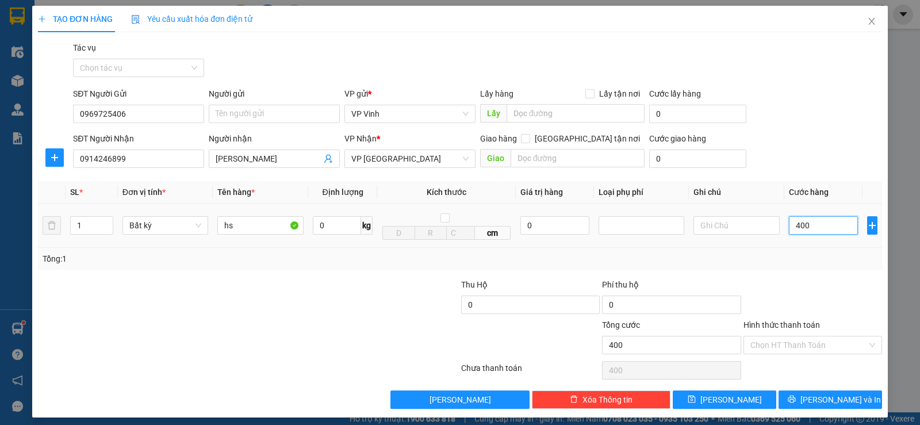
type input "4.000"
type input "40.000"
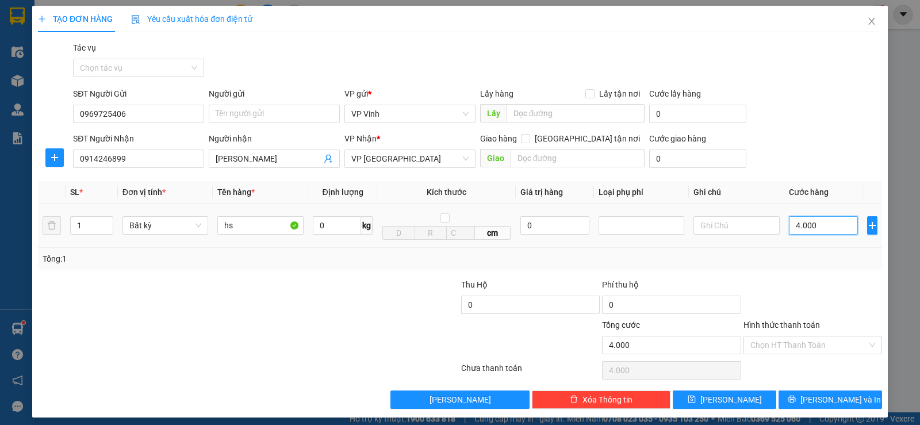
type input "40.000"
click at [807, 343] on input "Hình thức thanh toán" at bounding box center [808, 344] width 117 height 17
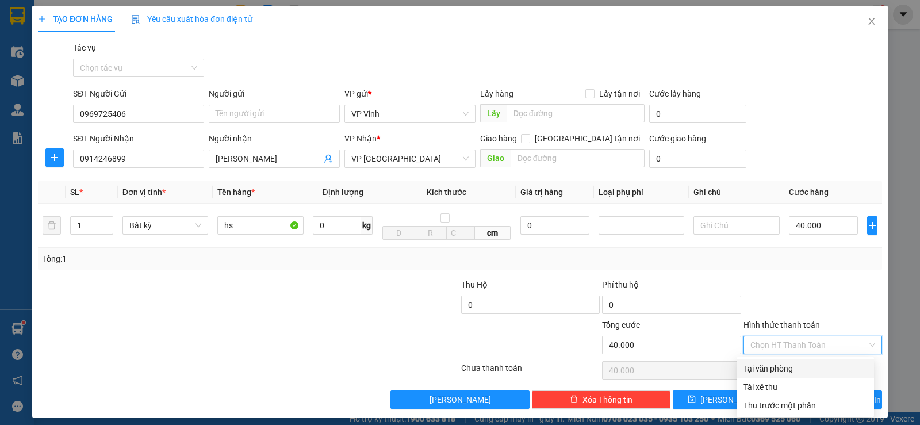
click at [776, 371] on div "Tại văn phòng" at bounding box center [805, 368] width 124 height 13
type input "0"
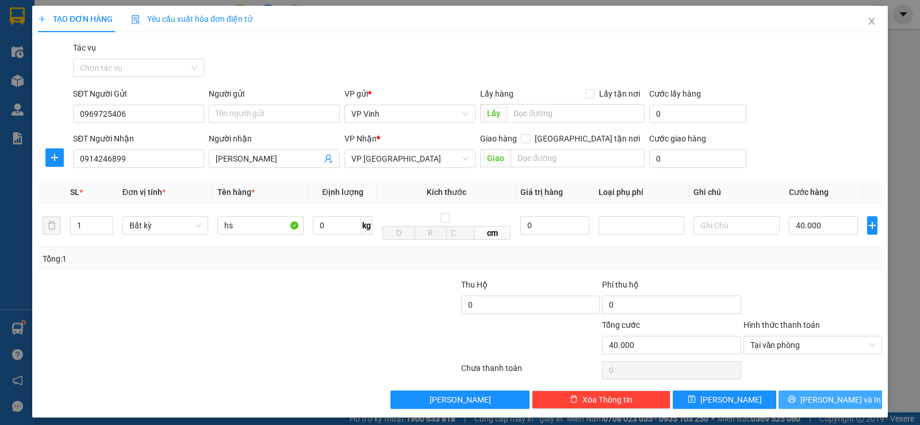
click at [816, 398] on span "[PERSON_NAME] và In" at bounding box center [840, 399] width 80 height 13
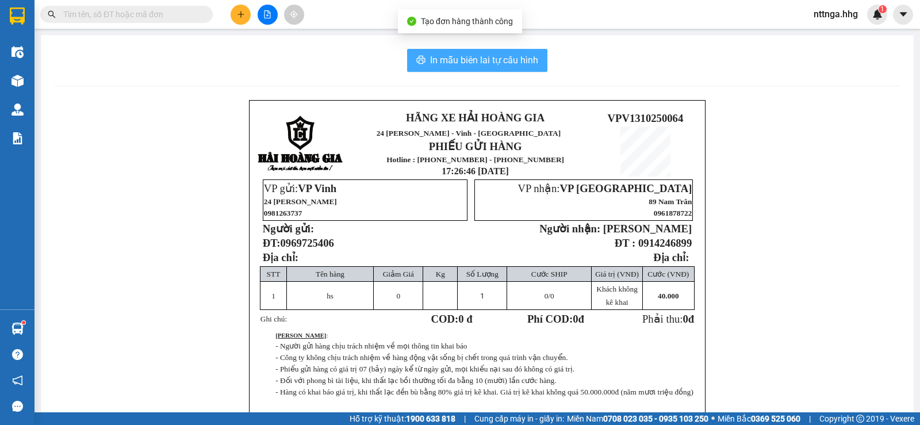
click at [494, 63] on span "In mẫu biên lai tự cấu hình" at bounding box center [484, 60] width 108 height 14
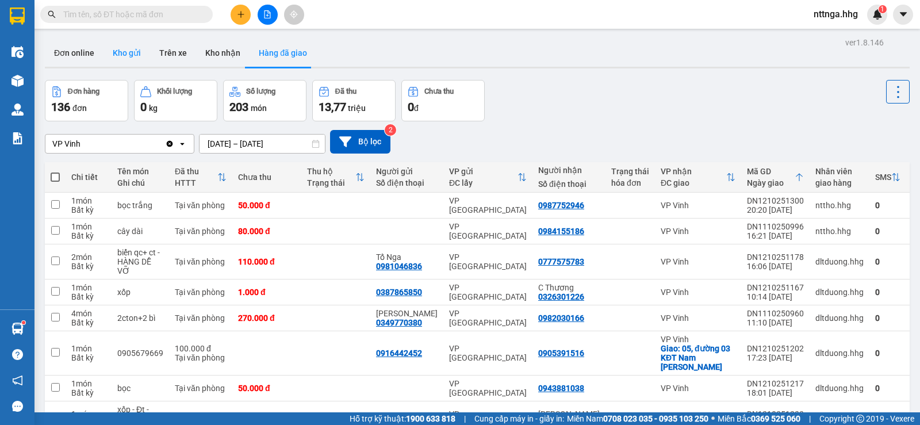
click at [141, 55] on button "Kho gửi" at bounding box center [126, 53] width 47 height 28
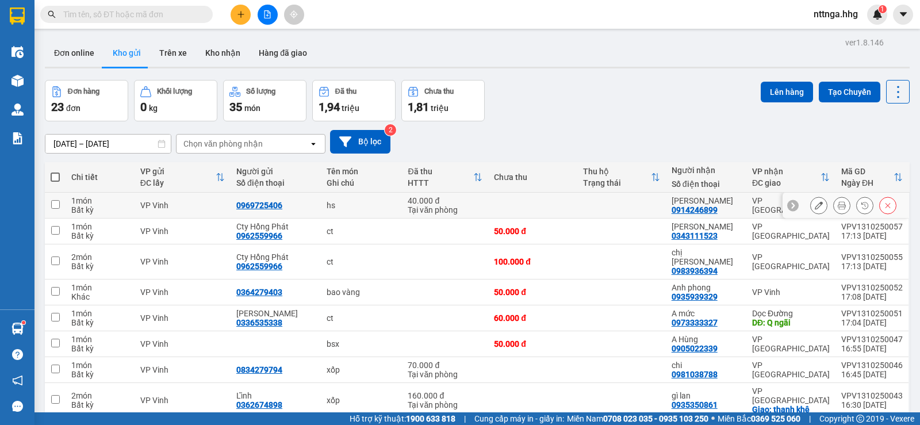
click at [837, 202] on icon at bounding box center [841, 205] width 8 height 8
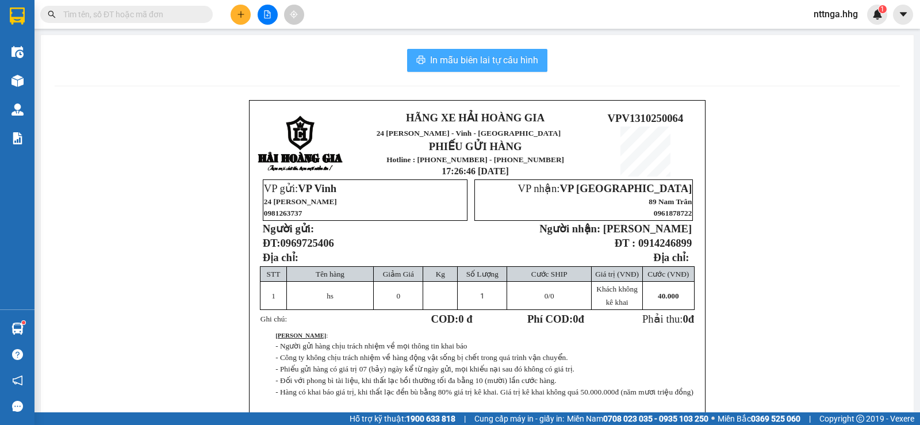
click at [518, 51] on button "In mẫu biên lai tự cấu hình" at bounding box center [477, 60] width 140 height 23
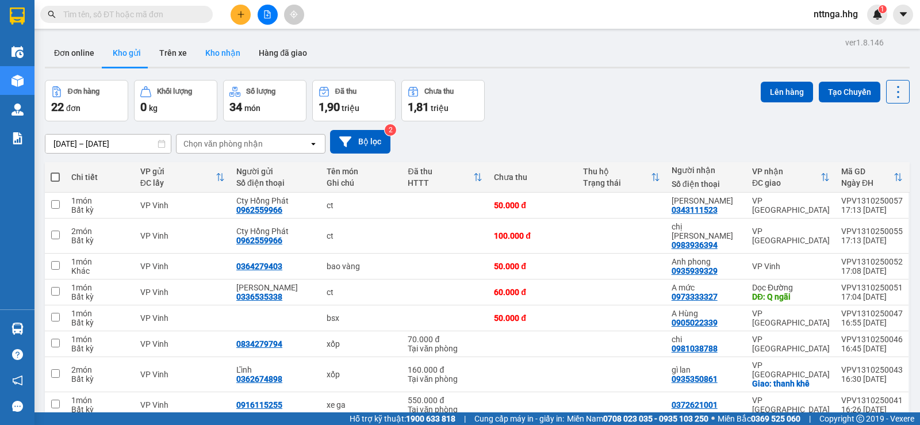
click at [209, 43] on button "Kho nhận" at bounding box center [222, 53] width 53 height 28
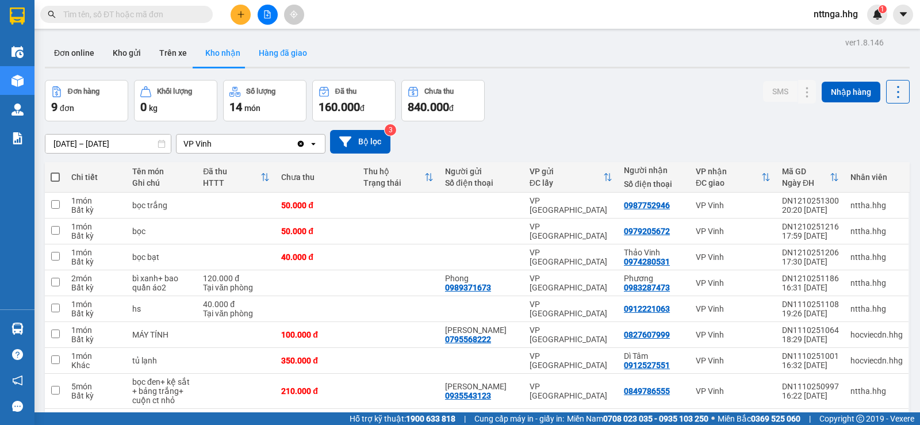
click at [282, 55] on button "Hàng đã giao" at bounding box center [282, 53] width 67 height 28
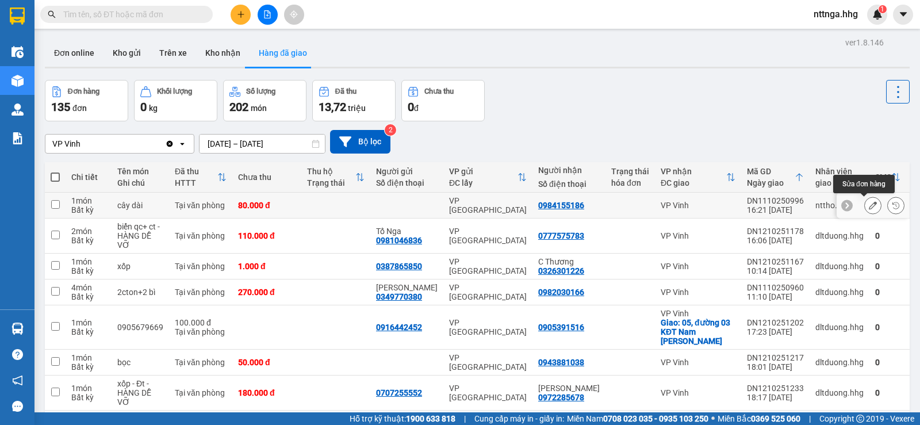
click at [868, 203] on button at bounding box center [872, 205] width 16 height 20
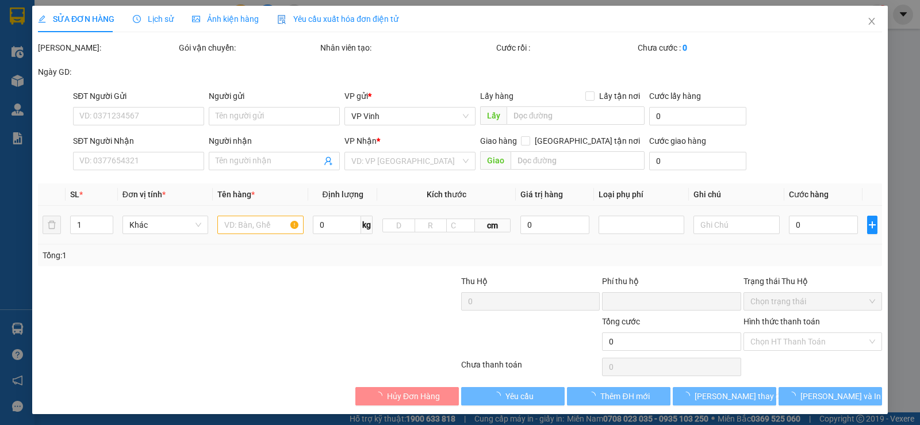
type input "0984155186"
type input "0"
type input "80.000"
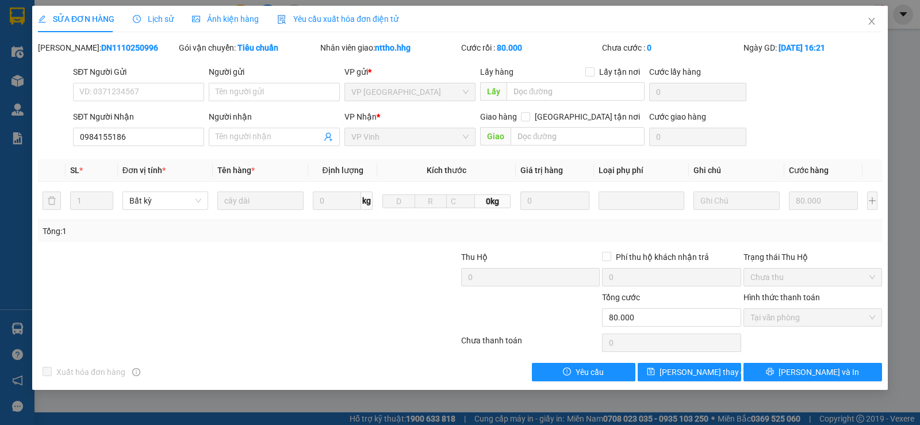
click at [168, 18] on span "Lịch sử" at bounding box center [153, 18] width 41 height 9
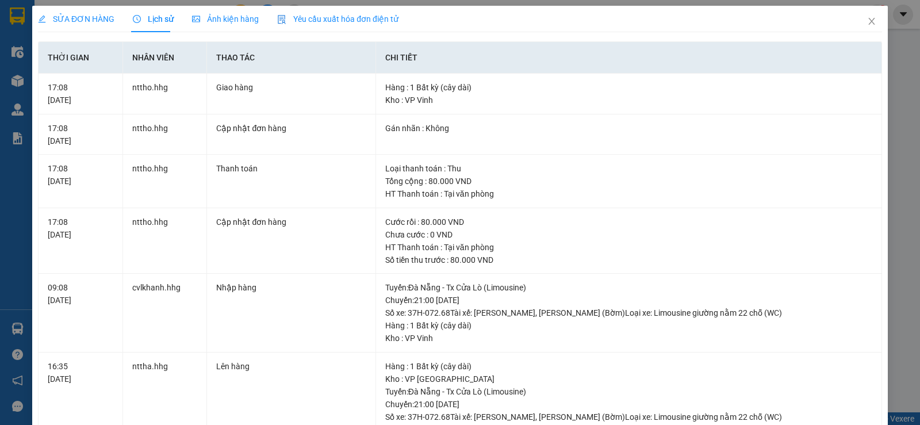
click at [205, 21] on span "Ảnh kiện hàng" at bounding box center [225, 18] width 67 height 9
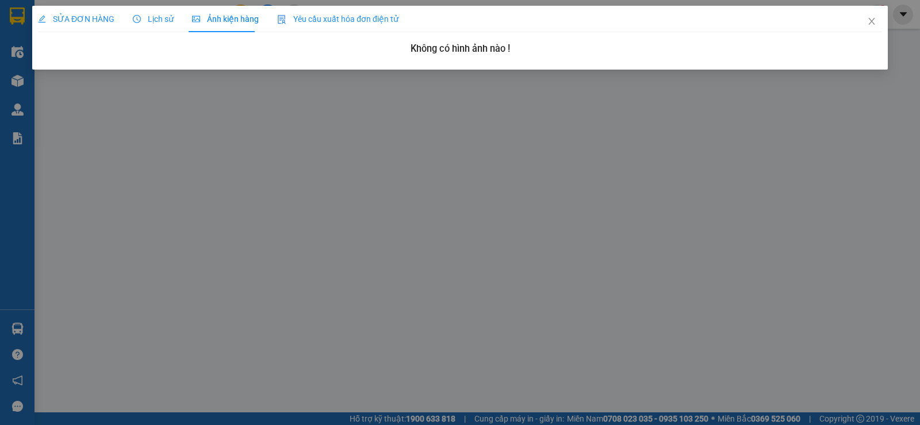
click at [164, 16] on span "Lịch sử" at bounding box center [153, 18] width 41 height 9
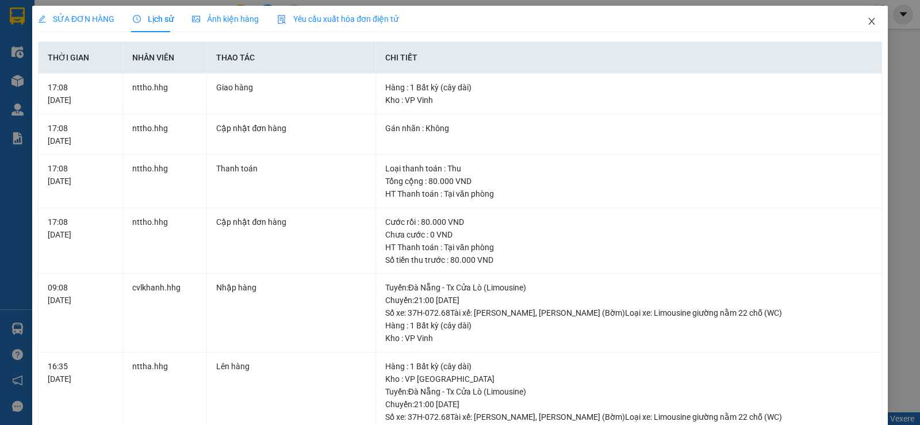
click at [867, 18] on icon "close" at bounding box center [871, 21] width 9 height 9
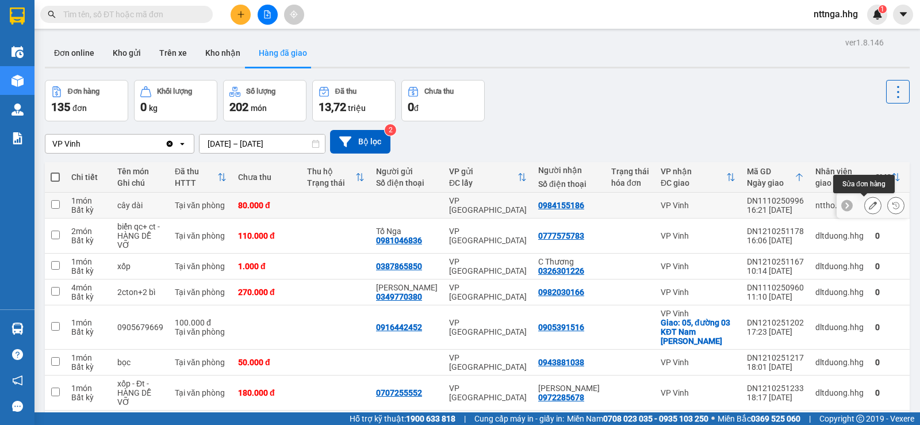
click at [868, 205] on icon at bounding box center [872, 205] width 8 height 8
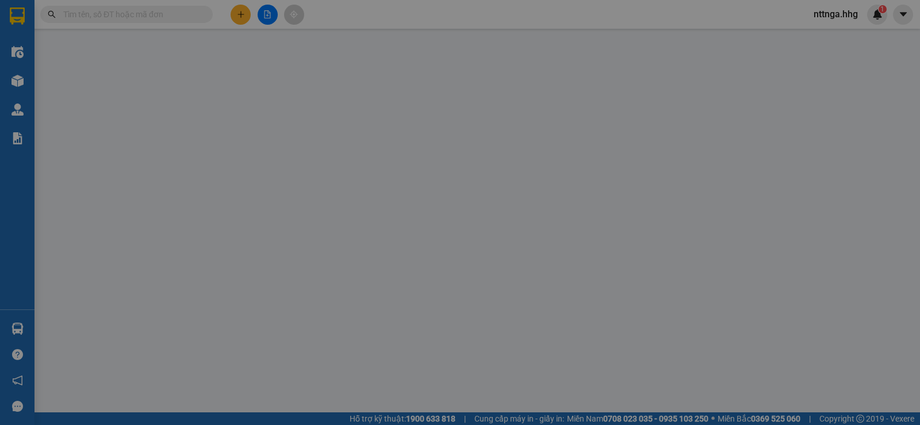
type input "0984155186"
type input "0"
type input "80.000"
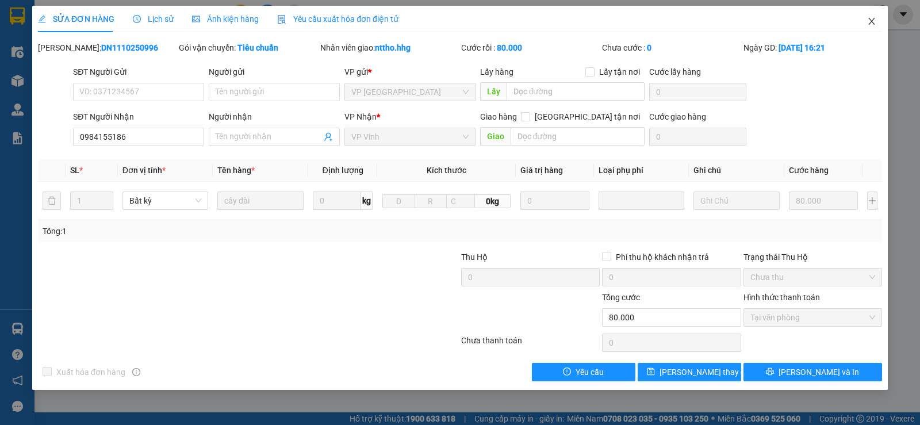
click at [868, 21] on icon "close" at bounding box center [871, 21] width 9 height 9
